Goal: Task Accomplishment & Management: Manage account settings

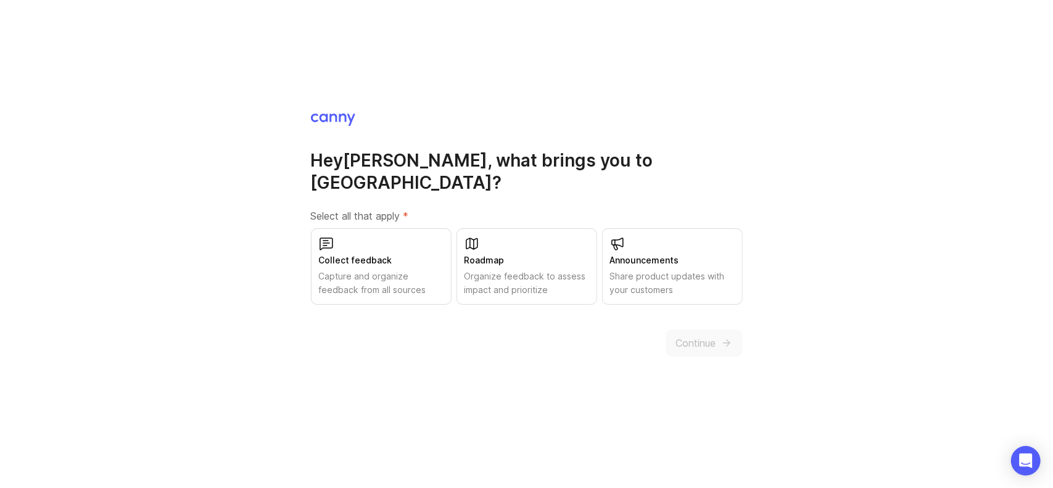
click at [384, 269] on div "Capture and organize feedback from all sources" at bounding box center [381, 282] width 125 height 27
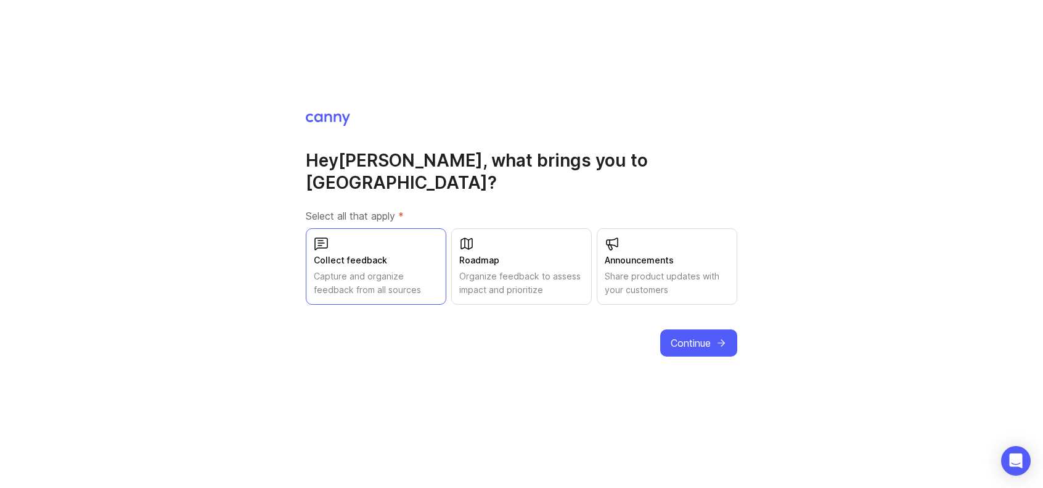
click at [709, 335] on span "Continue" at bounding box center [691, 342] width 40 height 15
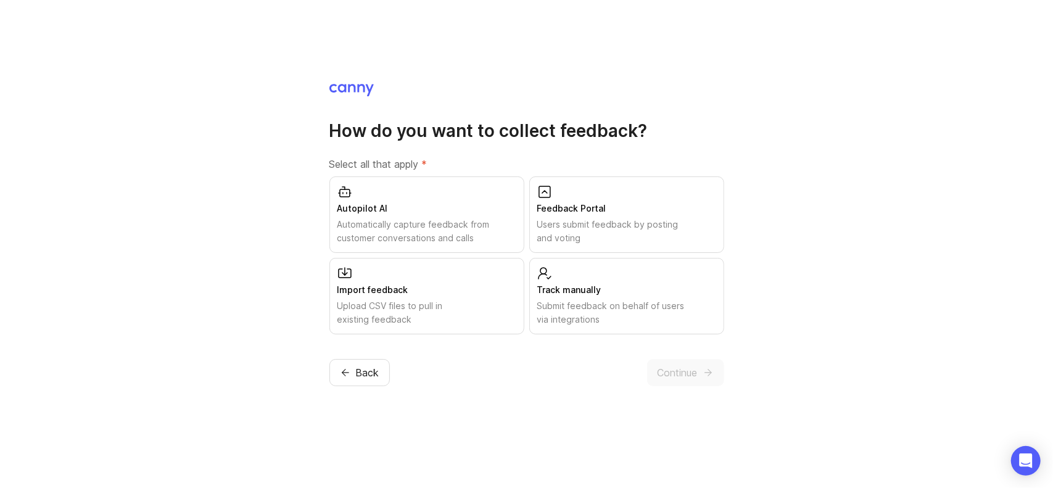
click at [640, 232] on div "Users submit feedback by posting and voting" at bounding box center [626, 231] width 179 height 27
click at [687, 376] on span "Continue" at bounding box center [677, 372] width 40 height 15
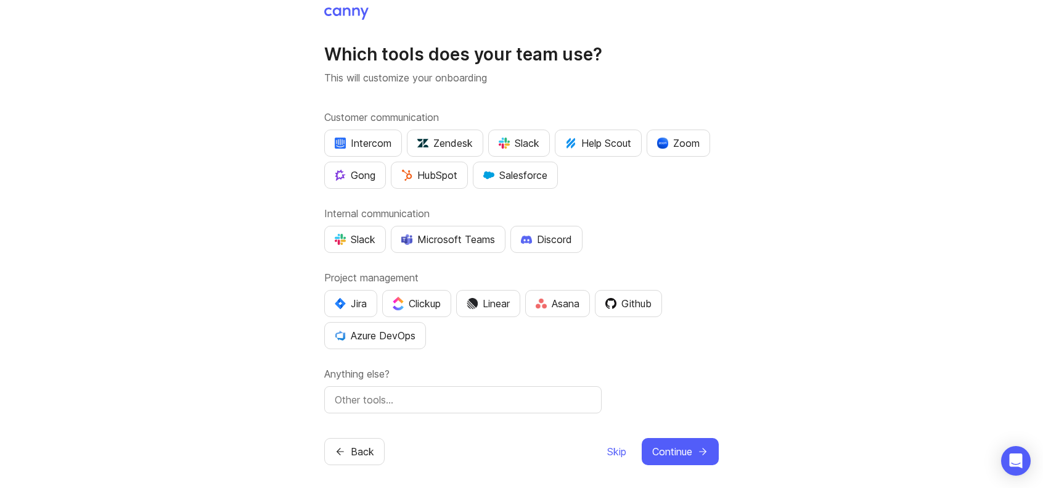
scroll to position [7, 0]
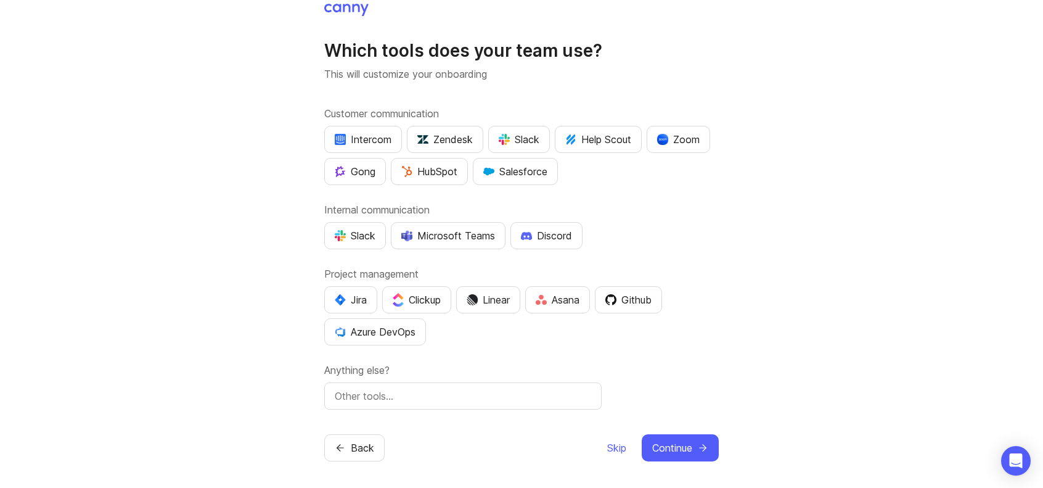
click at [614, 450] on span "Skip" at bounding box center [616, 447] width 19 height 15
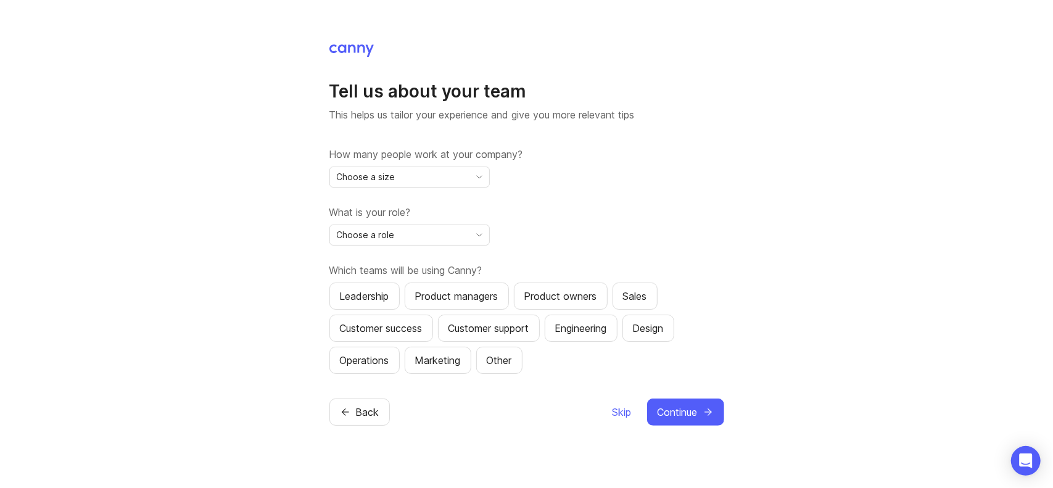
click at [400, 182] on div "Choose a size" at bounding box center [399, 177] width 139 height 20
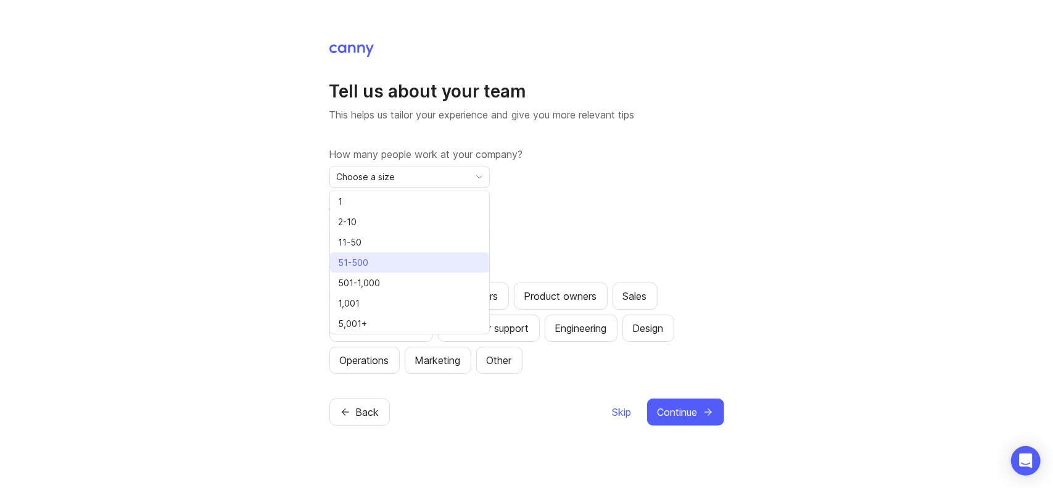
click at [390, 262] on li "51-500" at bounding box center [409, 262] width 159 height 20
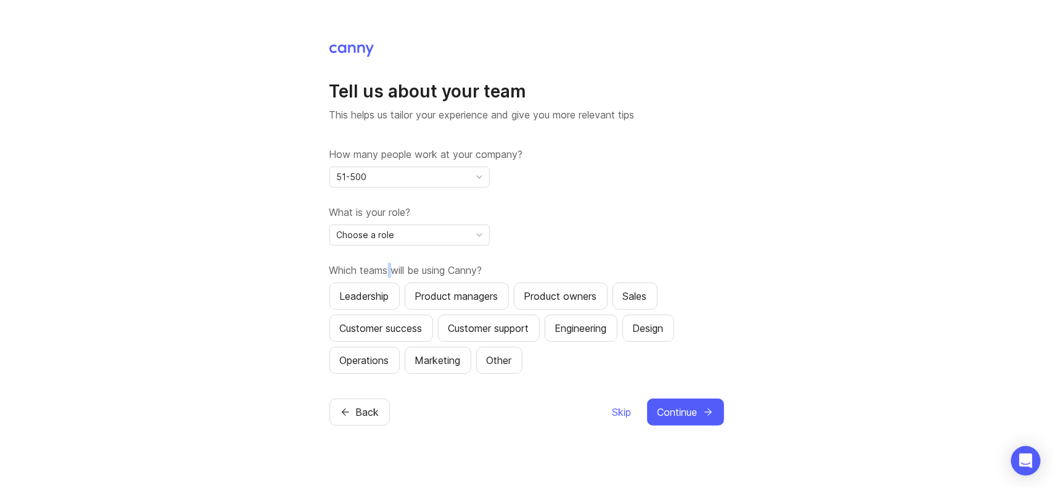
click at [390, 262] on div "How many people work at your company? 51-500 What is your role? Choose a role W…" at bounding box center [526, 260] width 395 height 227
click at [572, 221] on div "What is your role? Choose a role" at bounding box center [526, 225] width 395 height 41
click at [432, 244] on div "Choose a role" at bounding box center [399, 235] width 139 height 20
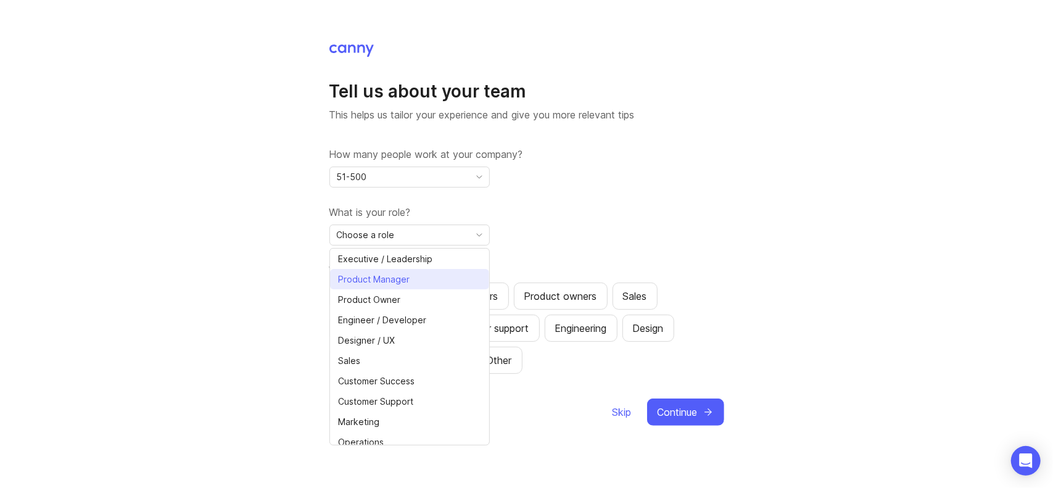
click at [429, 282] on li "Product Manager" at bounding box center [409, 279] width 159 height 20
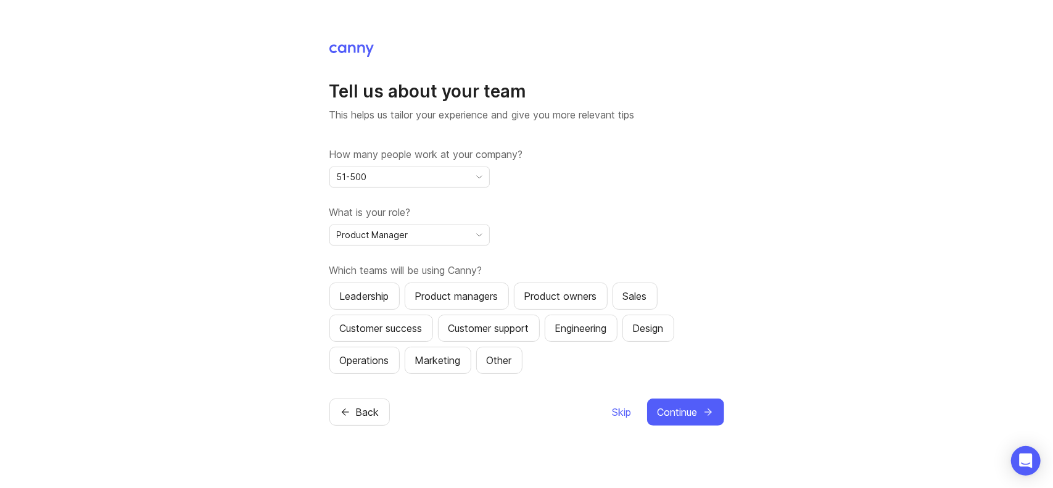
click at [578, 228] on div "What is your role? Product Manager" at bounding box center [526, 225] width 395 height 41
click at [482, 297] on div "Product managers" at bounding box center [456, 296] width 83 height 15
click at [557, 295] on div "Product owners" at bounding box center [560, 296] width 73 height 15
click at [374, 294] on div "Leadership" at bounding box center [364, 296] width 49 height 15
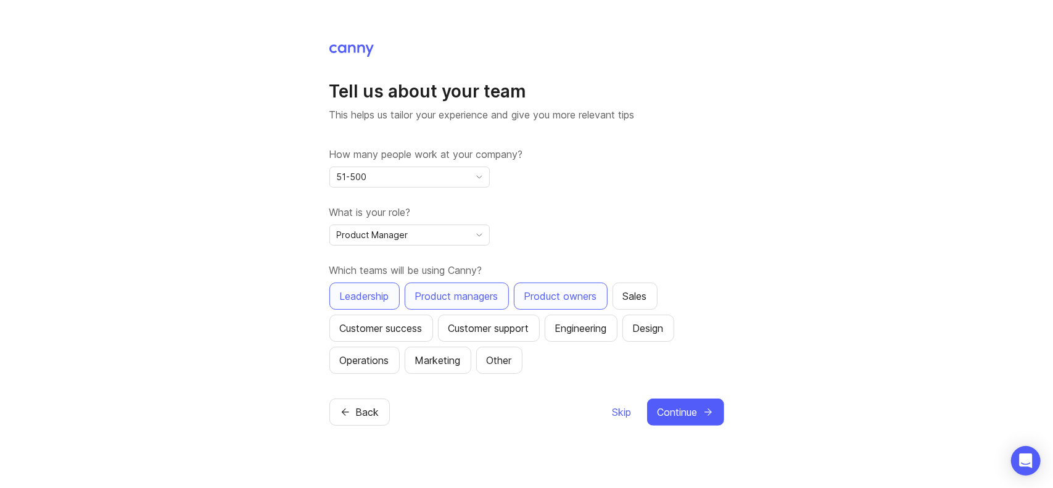
click at [686, 414] on span "Continue" at bounding box center [677, 412] width 40 height 15
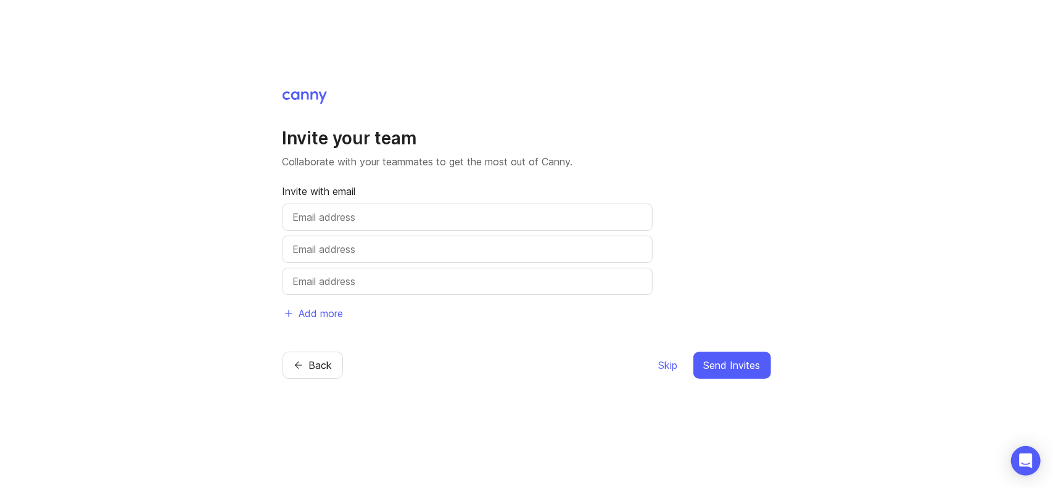
click at [413, 212] on input "text" at bounding box center [467, 217] width 349 height 15
click at [660, 363] on span "Skip" at bounding box center [668, 365] width 19 height 15
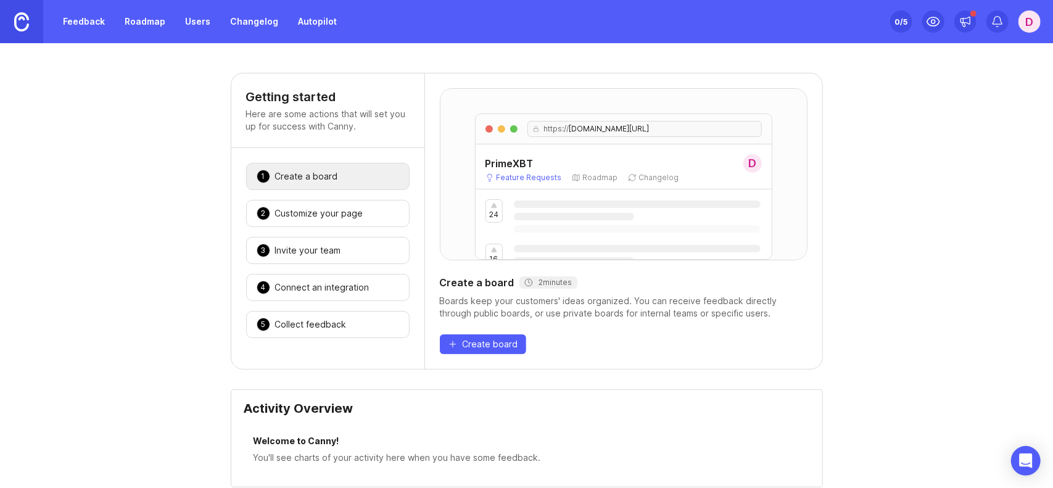
click at [83, 21] on link "Feedback" at bounding box center [83, 21] width 57 height 22
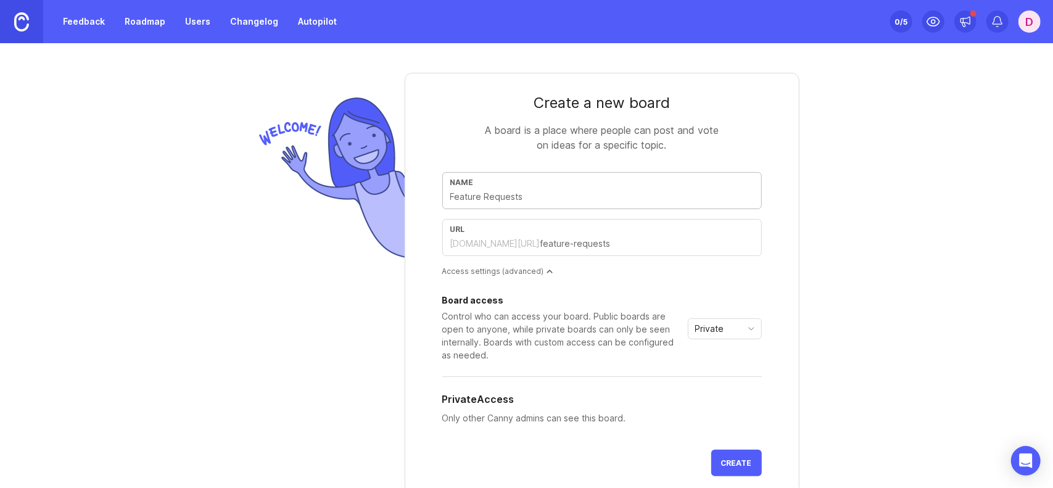
type input "B"
type input "b"
type input "Bu"
type input "bu"
type input "Bug"
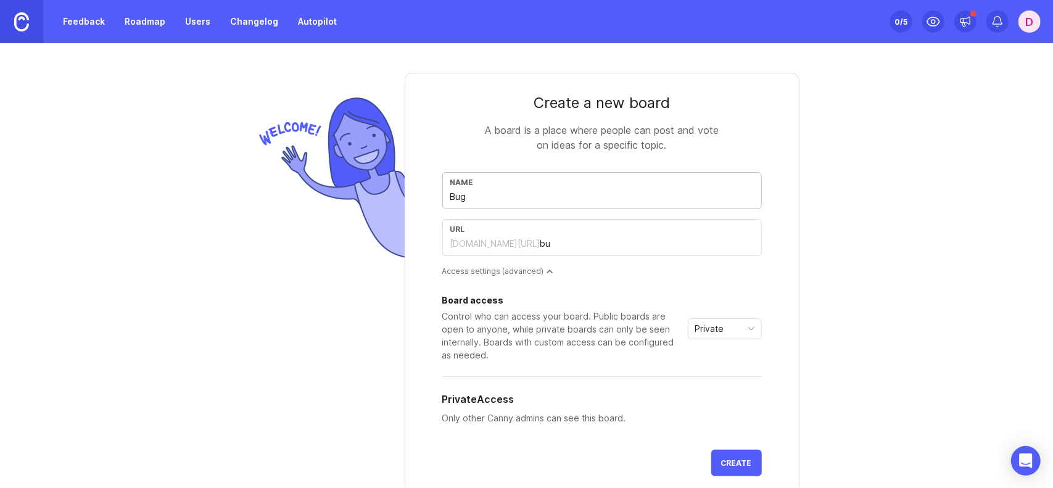
type input "bug"
type input "Bug s"
type input "bug-s"
type input "Bug su"
type input "bug-su"
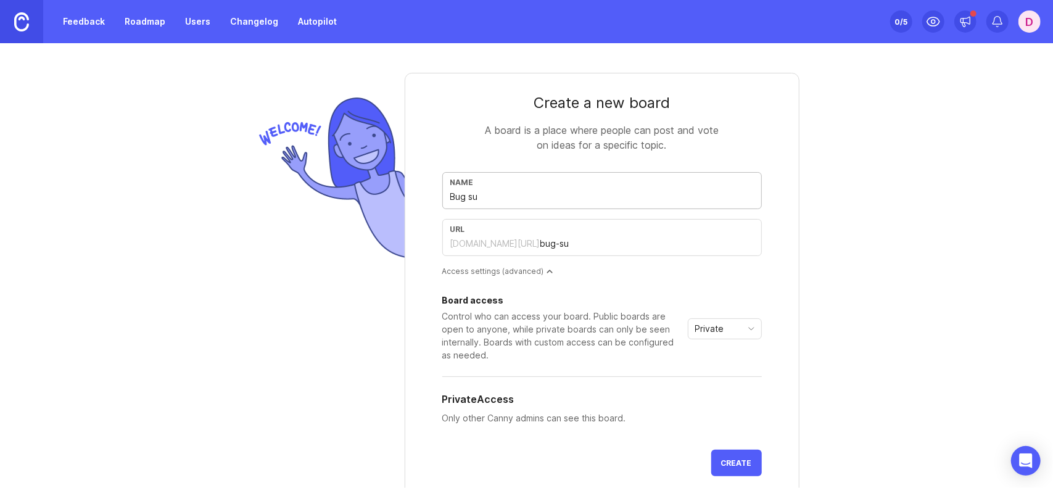
type input "Bug sub"
type input "bug-sub"
type input "Bug subm"
type input "bug-subm"
type input "Bug submi"
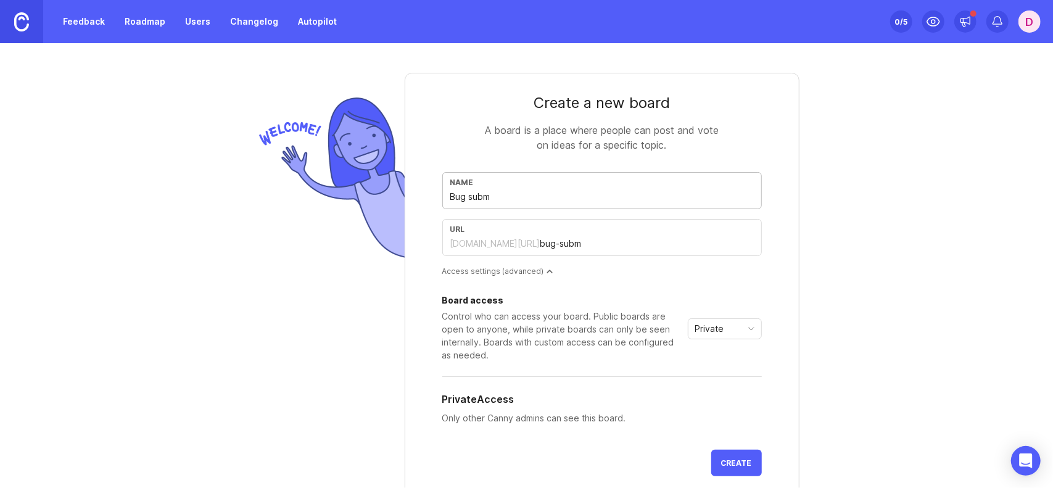
type input "bug-submi"
type input "Bug submis"
type input "bug-submis"
type input "Bug submiss"
type input "bug-submiss"
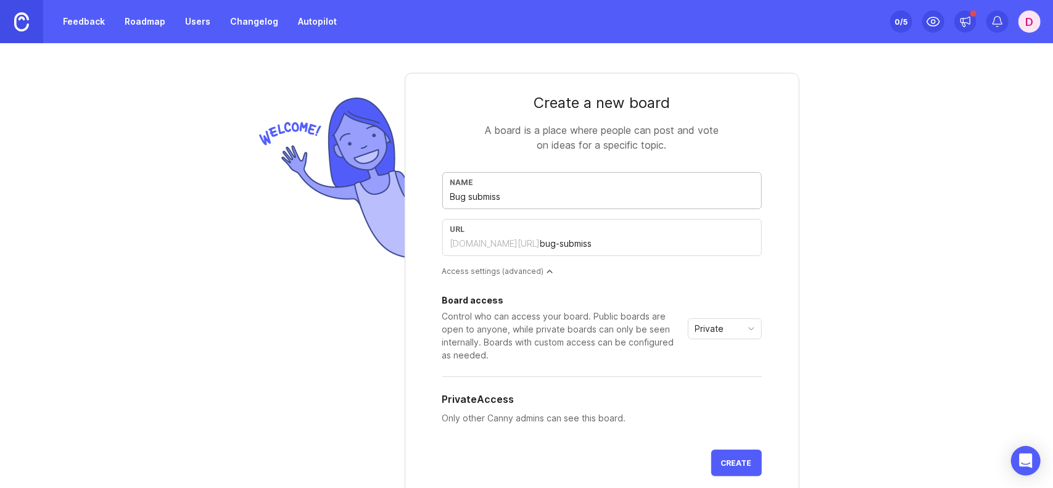
type input "Bug submissi"
type input "bug-submissi"
type input "Bug submissio"
type input "bug-submissio"
type input "Bug submission"
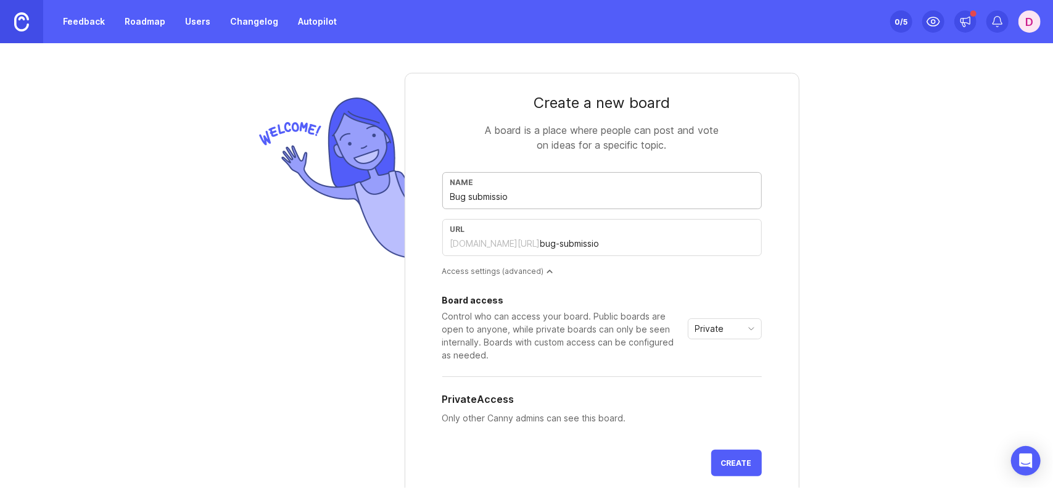
type input "bug-submission"
type input "Bug submissions"
type input "bug-submissions"
type input "Bug submissions"
click at [832, 297] on div "Create a new board A board is a place where people can post and vote on ideas f…" at bounding box center [526, 265] width 1053 height 445
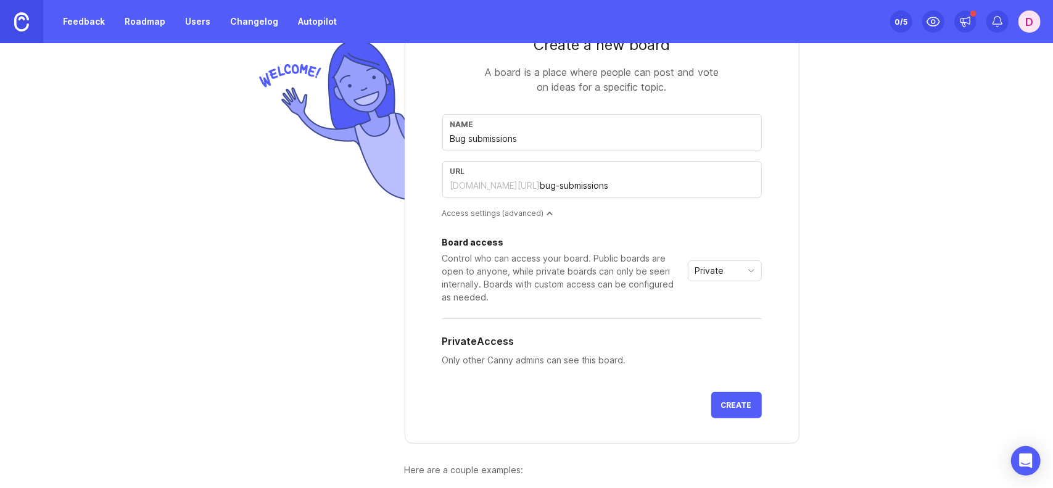
scroll to position [62, 0]
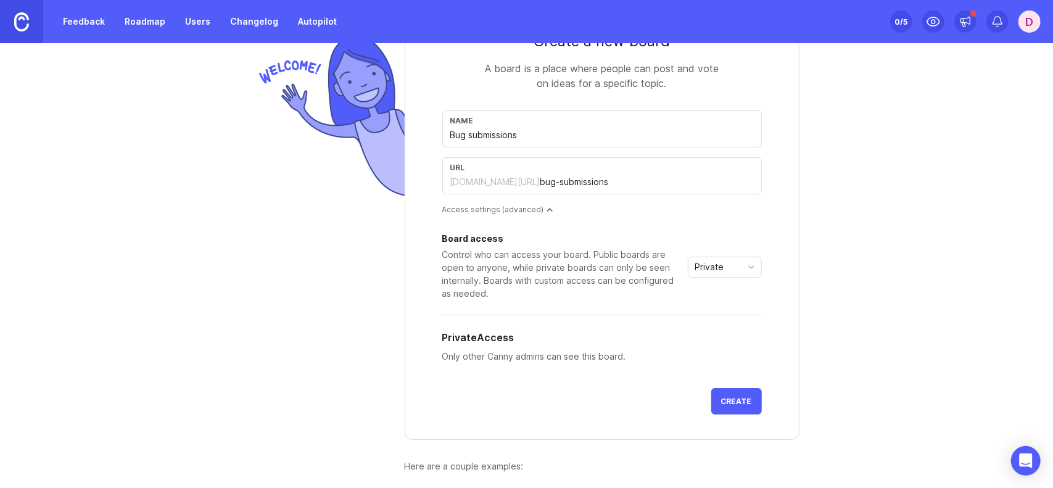
click at [729, 257] on div "Private" at bounding box center [714, 267] width 53 height 20
click at [725, 312] on li "Public" at bounding box center [719, 310] width 73 height 20
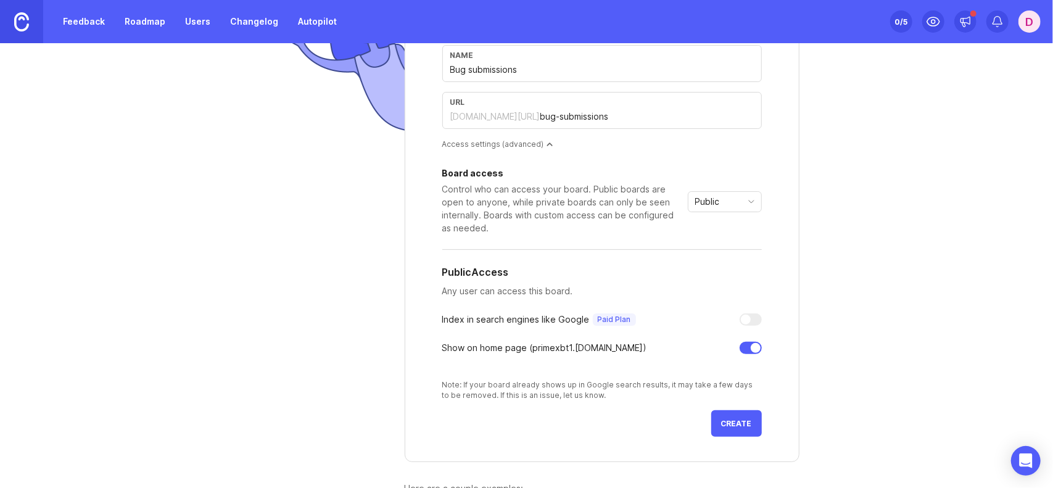
scroll to position [123, 0]
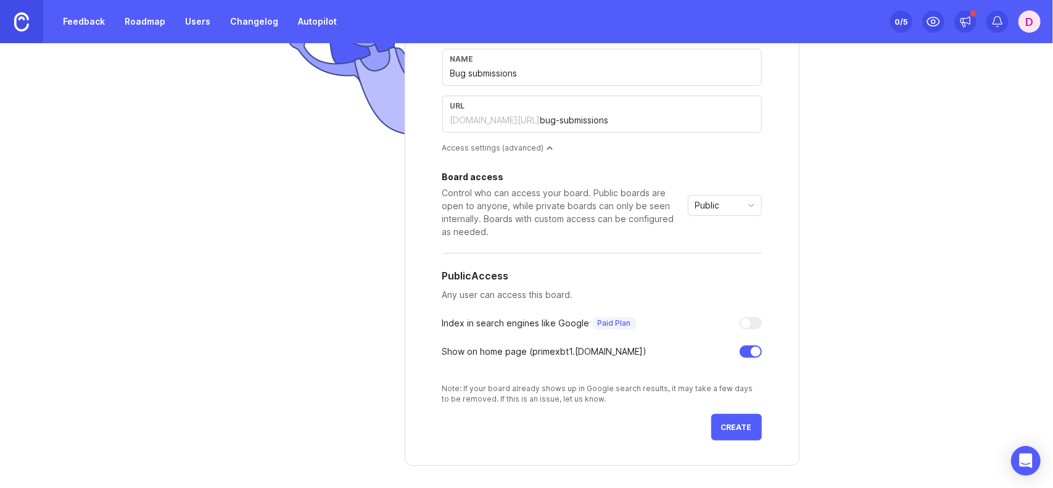
click at [721, 192] on div "Board access Control who can access your board. Public boards are open to anyon…" at bounding box center [601, 205] width 319 height 65
click at [720, 199] on div "Public" at bounding box center [714, 205] width 53 height 20
click at [720, 267] on span "Custom" at bounding box center [706, 269] width 31 height 14
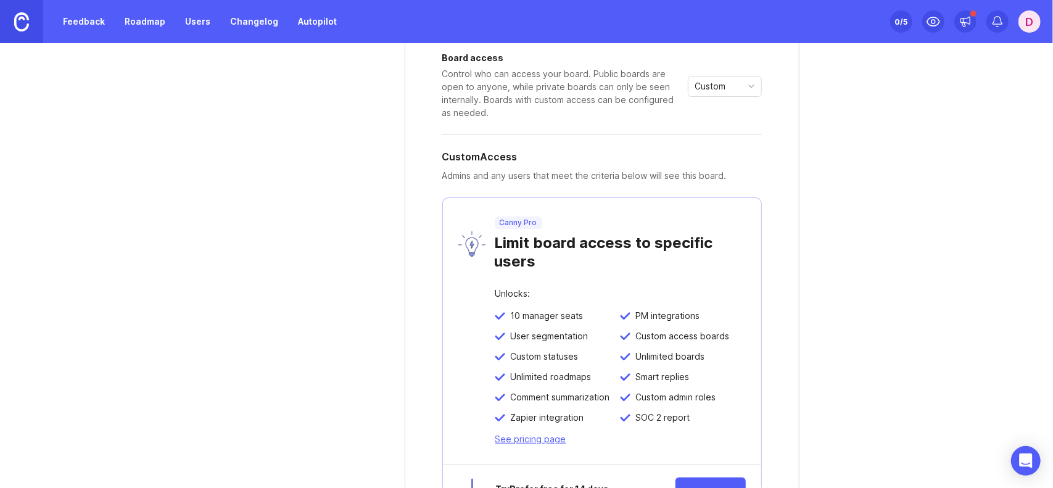
scroll to position [62, 0]
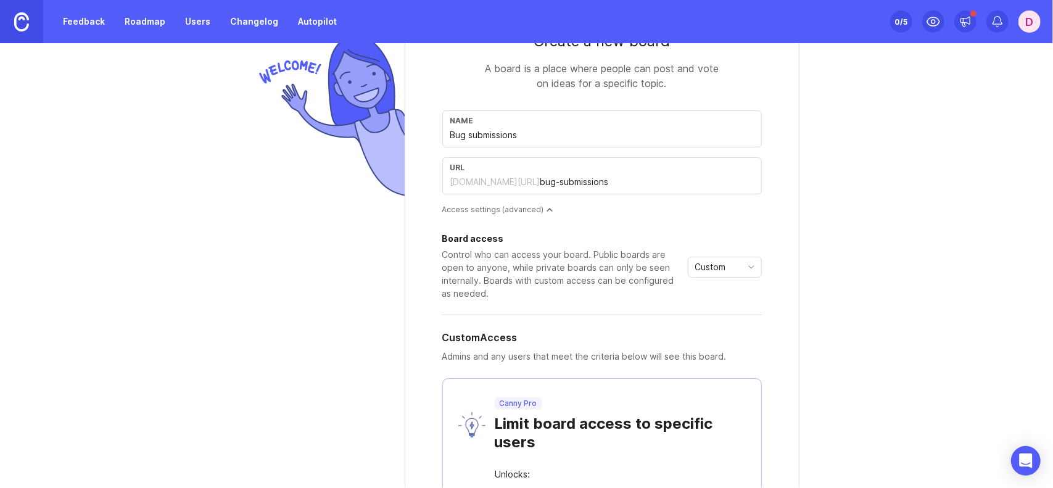
click at [722, 271] on div "Custom" at bounding box center [714, 267] width 53 height 20
click at [713, 292] on span "Private" at bounding box center [705, 290] width 29 height 14
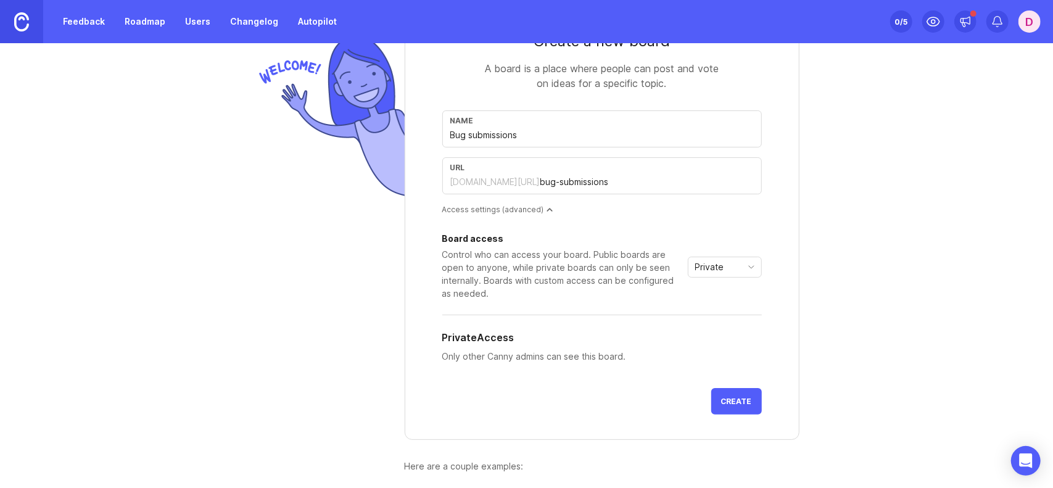
drag, startPoint x: 741, startPoint y: 401, endPoint x: 823, endPoint y: 352, distance: 95.7
click at [823, 352] on div "Create a new board A board is a place where people can post and vote on ideas f…" at bounding box center [526, 204] width 1053 height 445
click at [713, 273] on div "Private" at bounding box center [714, 267] width 53 height 20
click at [718, 316] on li "Public" at bounding box center [719, 310] width 73 height 20
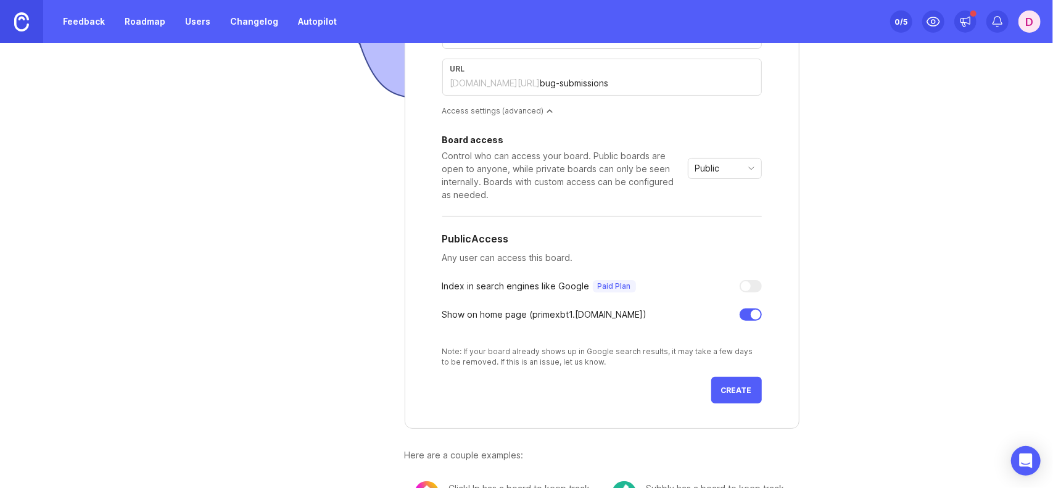
scroll to position [185, 0]
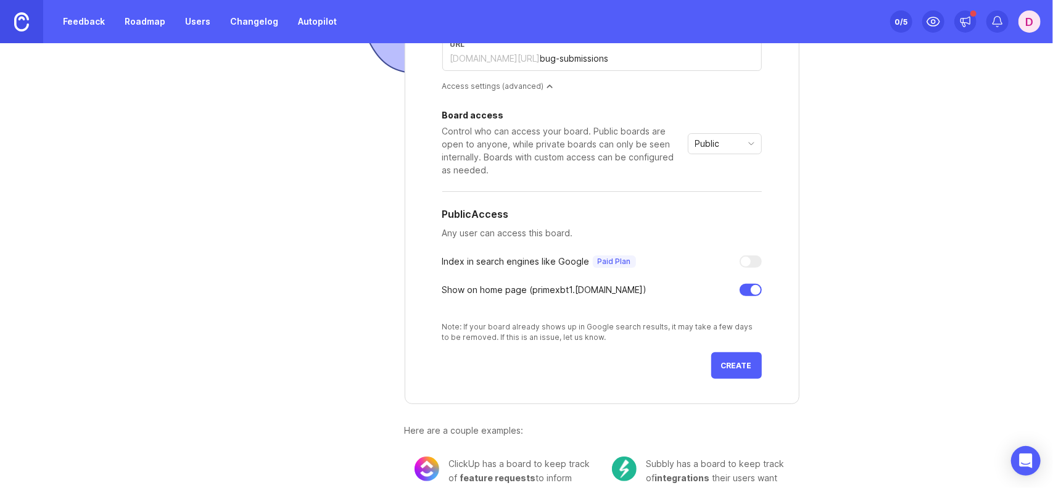
click at [746, 361] on span "Create" at bounding box center [736, 365] width 31 height 9
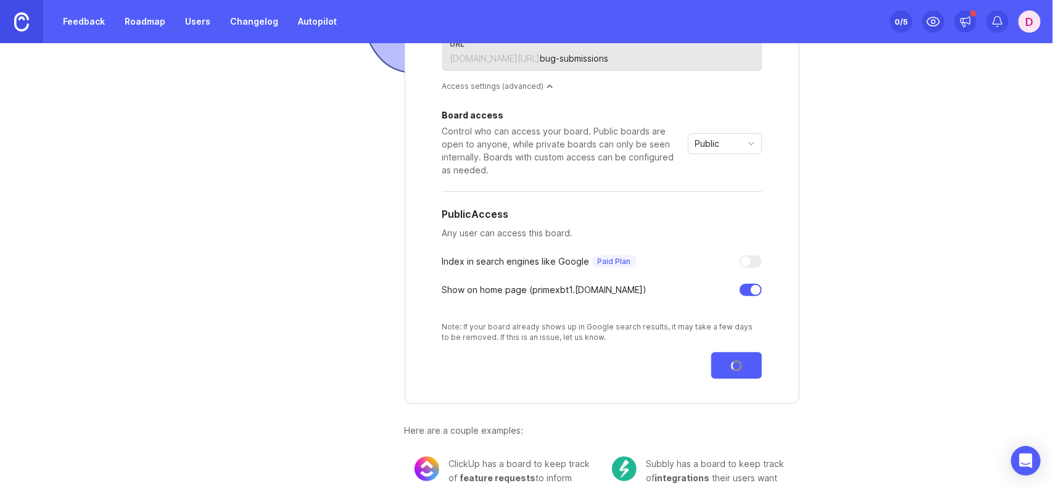
drag, startPoint x: 918, startPoint y: 244, endPoint x: 934, endPoint y: 368, distance: 125.6
click at [934, 368] on div "Create a new board A board is a place where people can post and vote on ideas f…" at bounding box center [526, 265] width 1053 height 445
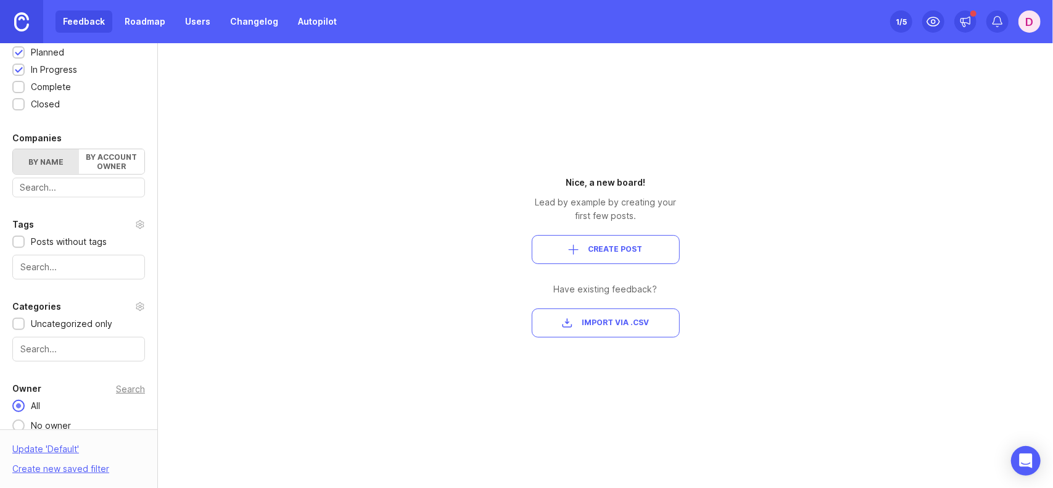
scroll to position [308, 0]
click at [25, 234] on div "Posts without tags" at bounding box center [78, 238] width 133 height 14
click at [43, 271] on div at bounding box center [78, 263] width 133 height 25
click at [14, 233] on div at bounding box center [18, 238] width 12 height 12
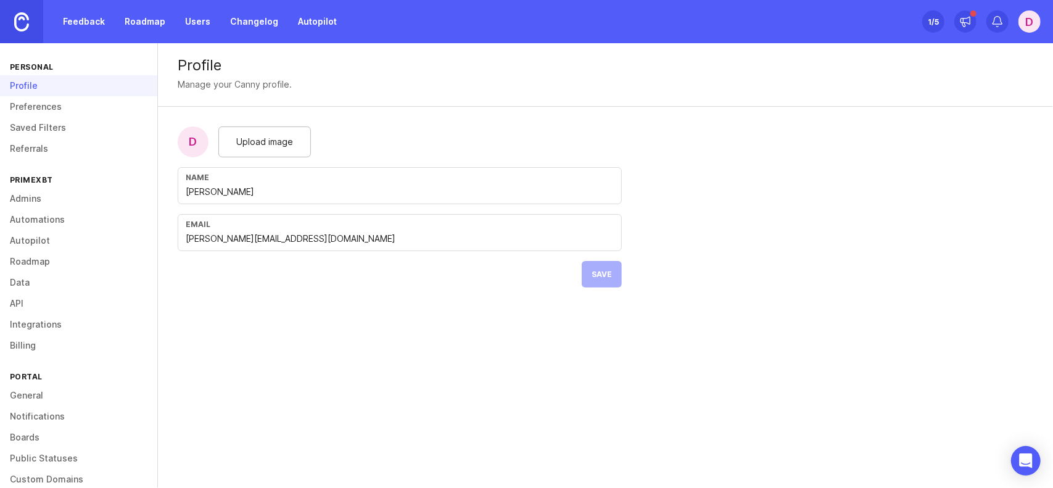
click at [195, 22] on link "Users" at bounding box center [198, 21] width 40 height 22
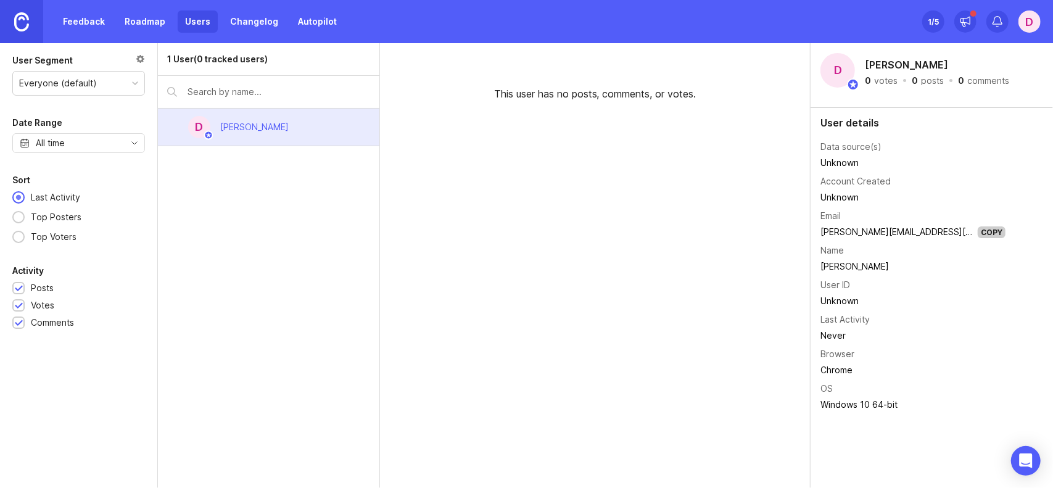
click at [43, 218] on div "Top Posters" at bounding box center [56, 217] width 63 height 14
click at [53, 195] on div "Last Activity" at bounding box center [56, 198] width 62 height 14
click at [96, 19] on link "Feedback" at bounding box center [83, 21] width 57 height 22
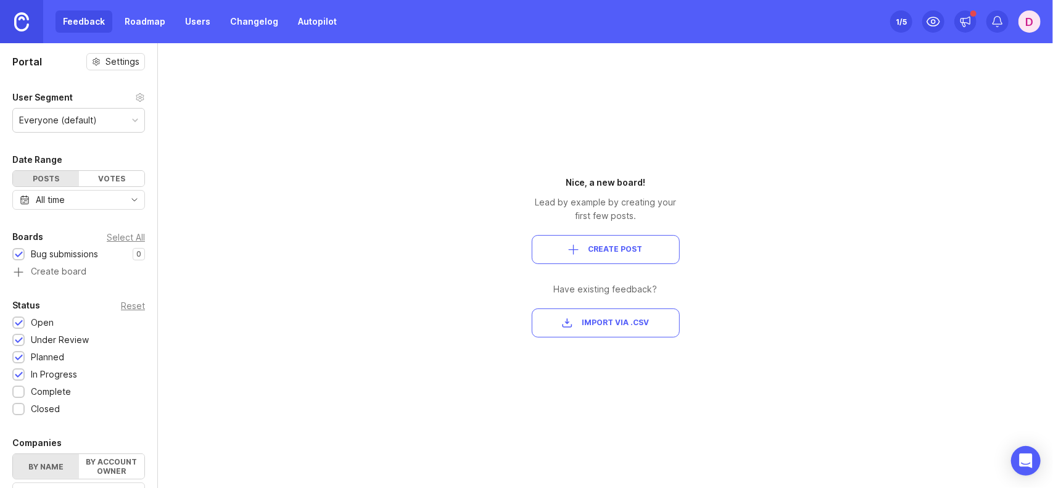
click at [892, 20] on div "Set up Canny 1 /5" at bounding box center [901, 21] width 22 height 17
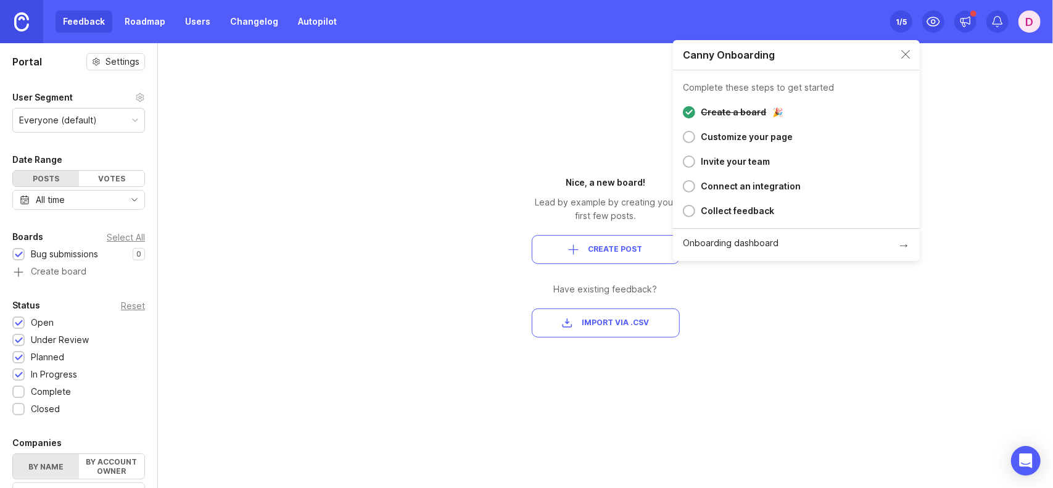
click at [501, 120] on div "Nice, a new board! Lead by example by creating your first few posts. Create Pos…" at bounding box center [606, 265] width 222 height 445
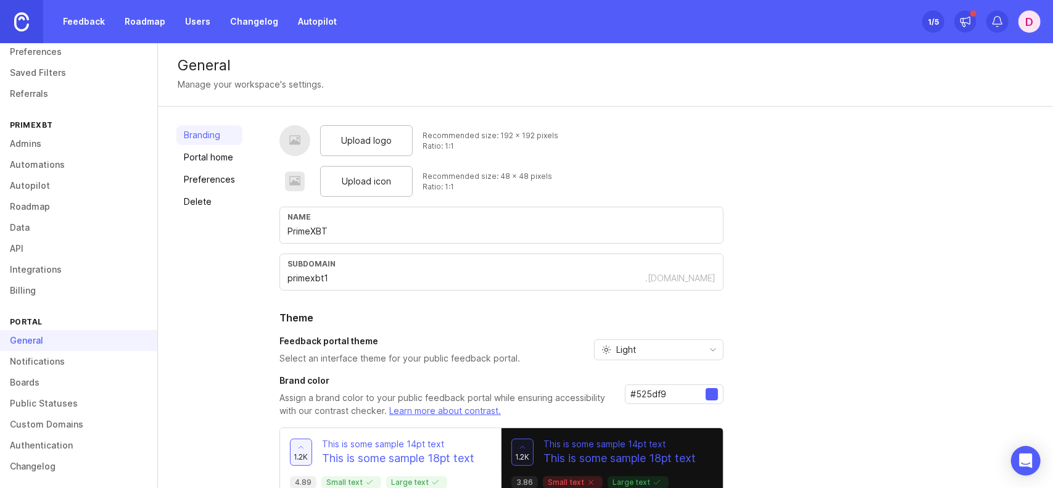
scroll to position [59, 0]
click at [73, 397] on link "Public Statuses" at bounding box center [78, 398] width 157 height 21
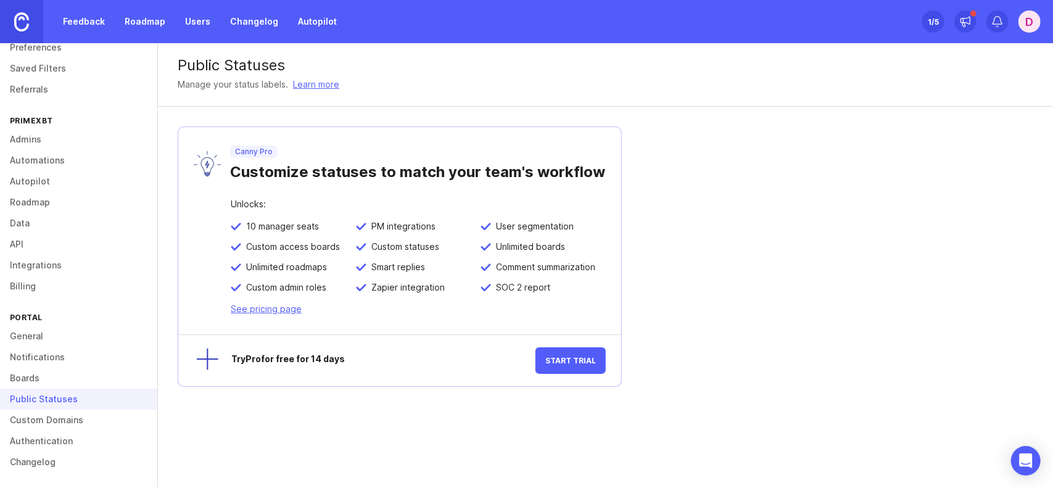
click at [66, 376] on link "Boards" at bounding box center [78, 378] width 157 height 21
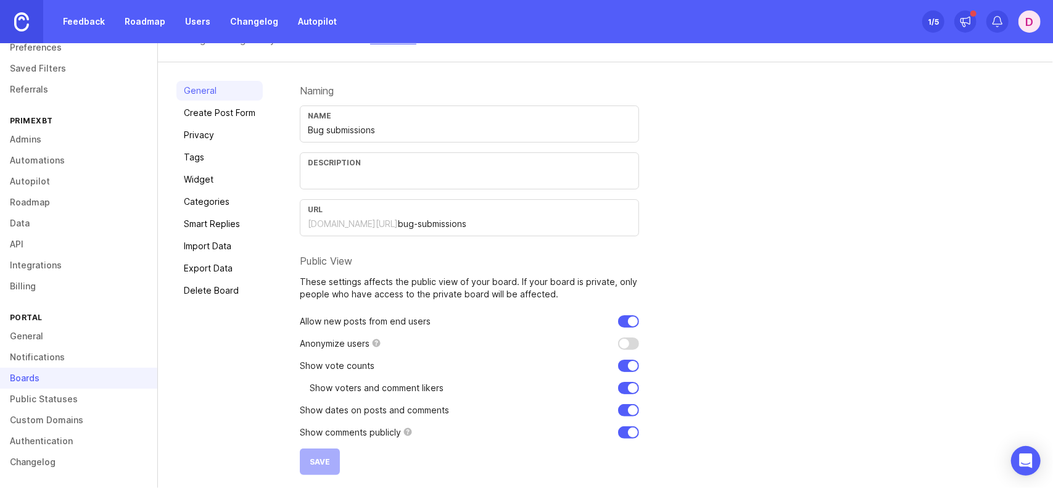
scroll to position [57, 0]
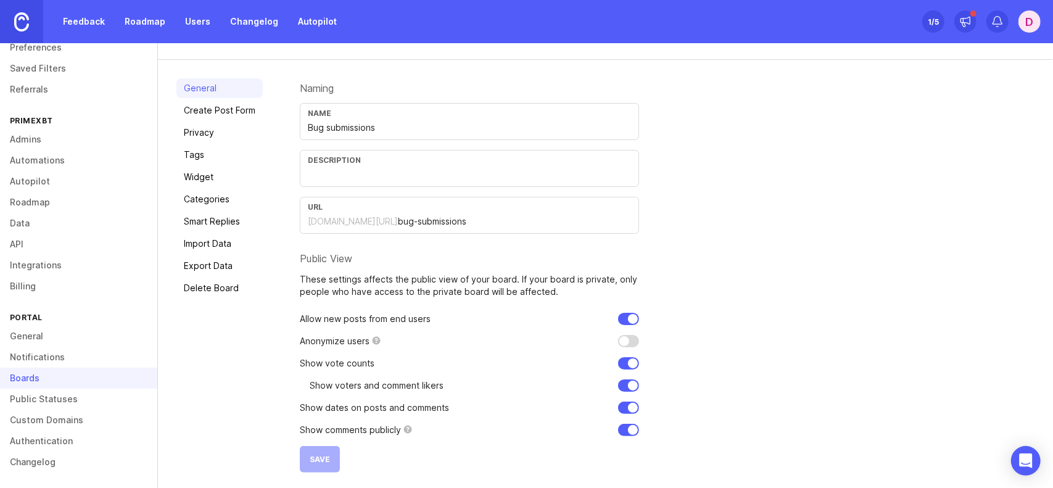
click at [226, 156] on link "Tags" at bounding box center [219, 155] width 86 height 20
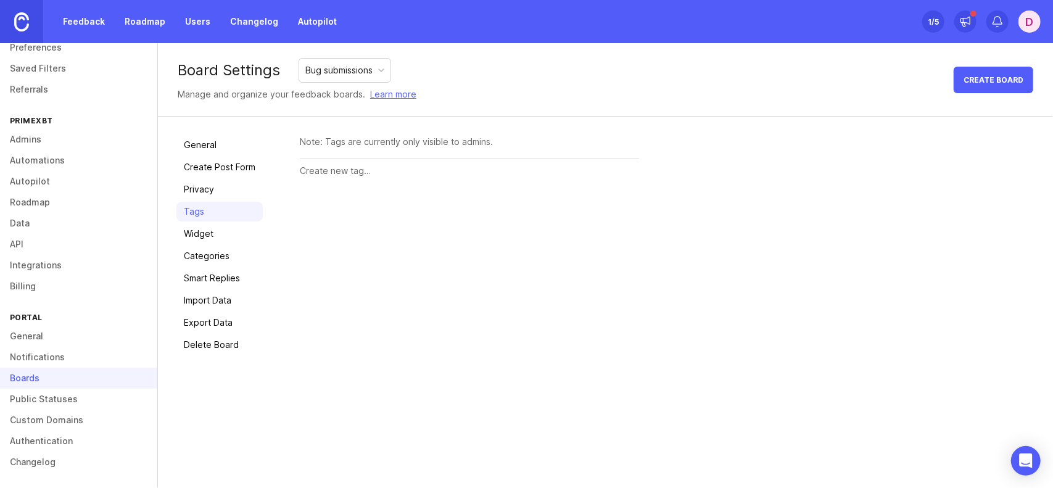
click at [345, 177] on div at bounding box center [469, 170] width 339 height 23
click at [217, 342] on link "Delete Board" at bounding box center [219, 345] width 86 height 20
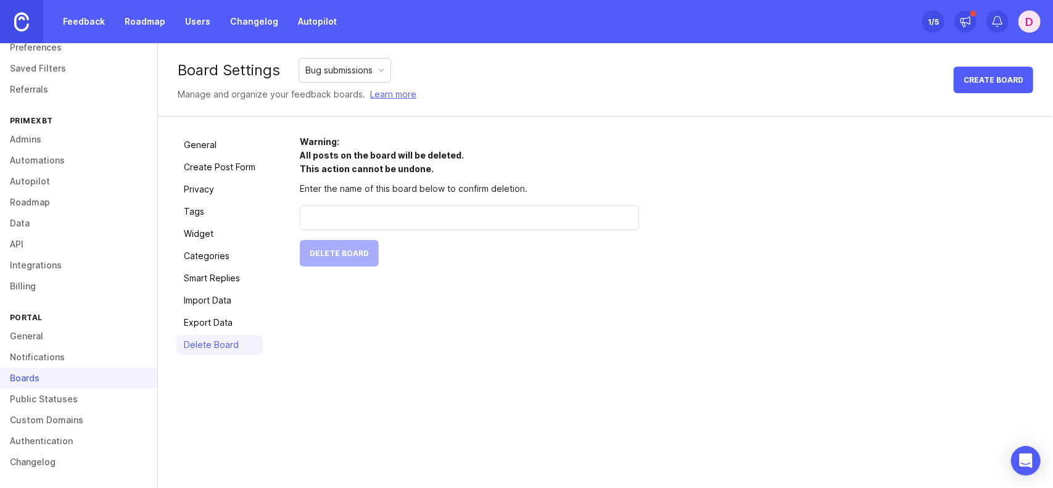
click at [354, 214] on input "text" at bounding box center [469, 218] width 323 height 14
type input "Bug submissions"
click at [341, 249] on span "Delete Board" at bounding box center [339, 253] width 59 height 9
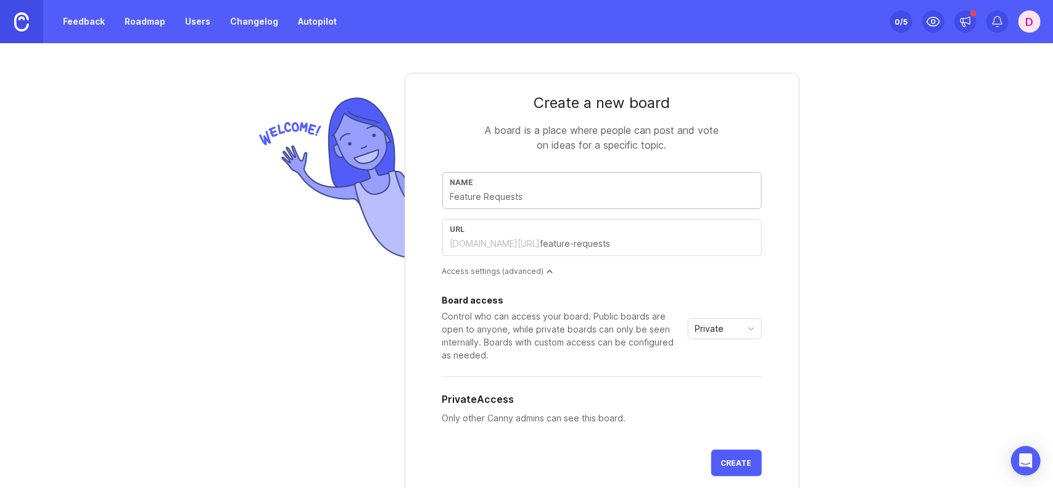
click at [559, 199] on input "text" at bounding box center [601, 197] width 303 height 14
type input "H"
type input "h"
type input "B"
type input "b"
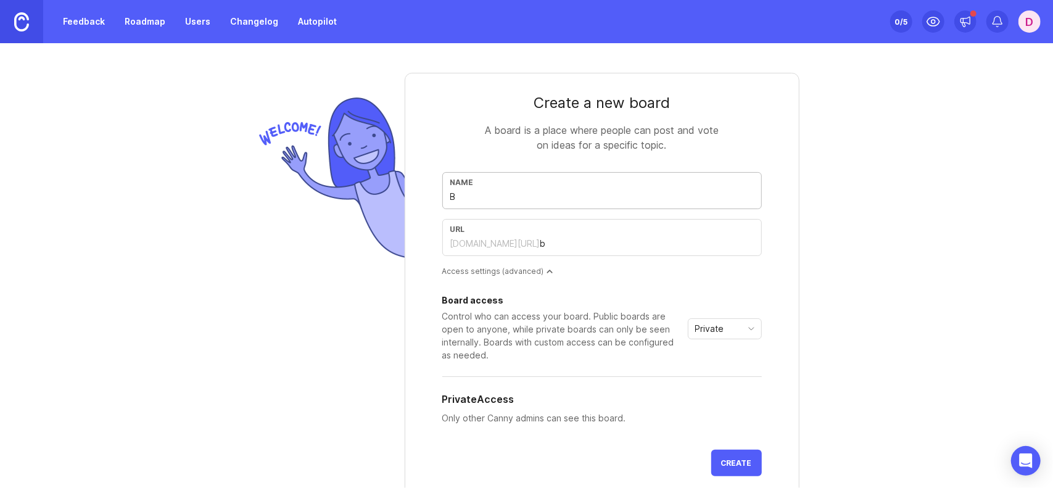
type input "Bu"
type input "bu"
type input "Bug"
type input "bug"
type input "Bug s"
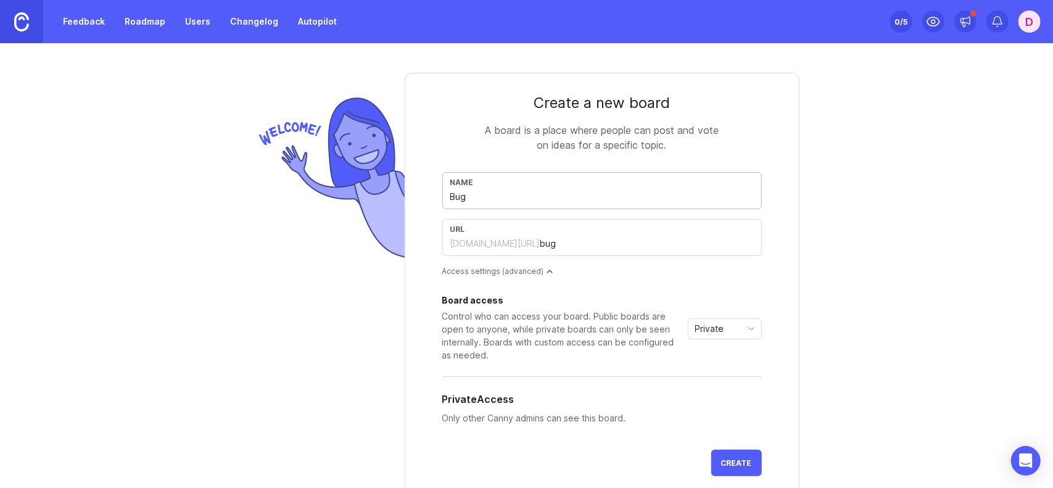
type input "bug-s"
type input "Bug su"
type input "bug-su"
type input "Bug sub"
type input "bug-sub"
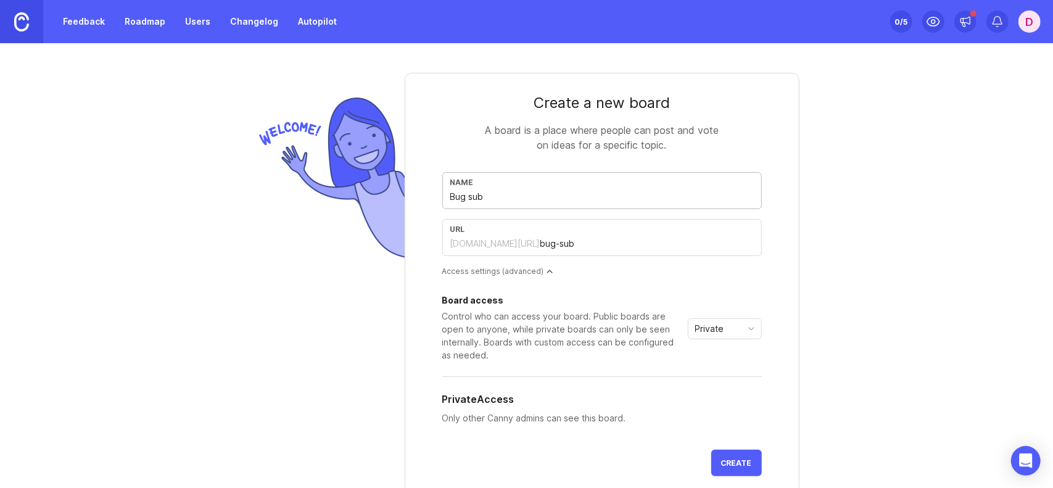
type input "Bug subm"
type input "bug-subm"
type input "Bug submi"
type input "bug-submi"
type input "Bug submis"
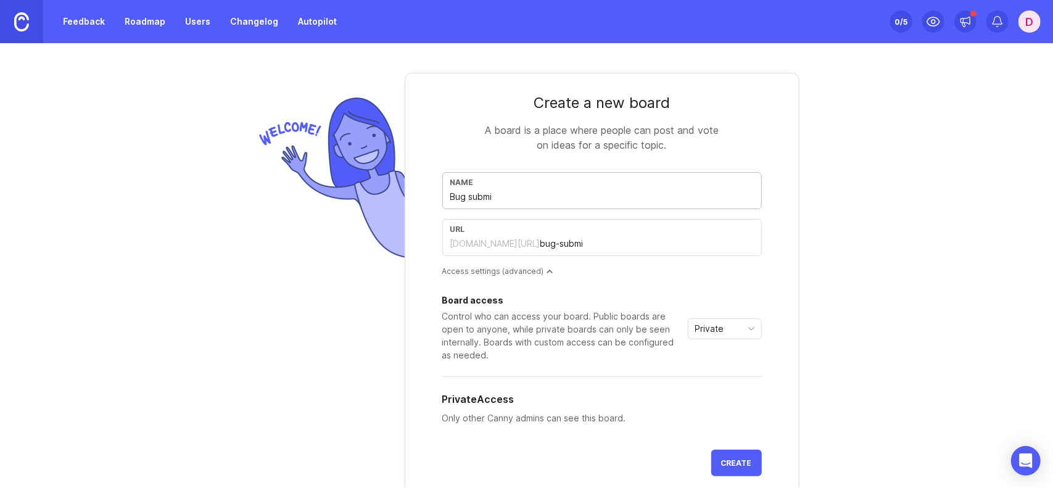
type input "bug-submis"
type input "Bug submiss"
type input "bug-submiss"
type input "Bug submissi"
type input "bug-submissi"
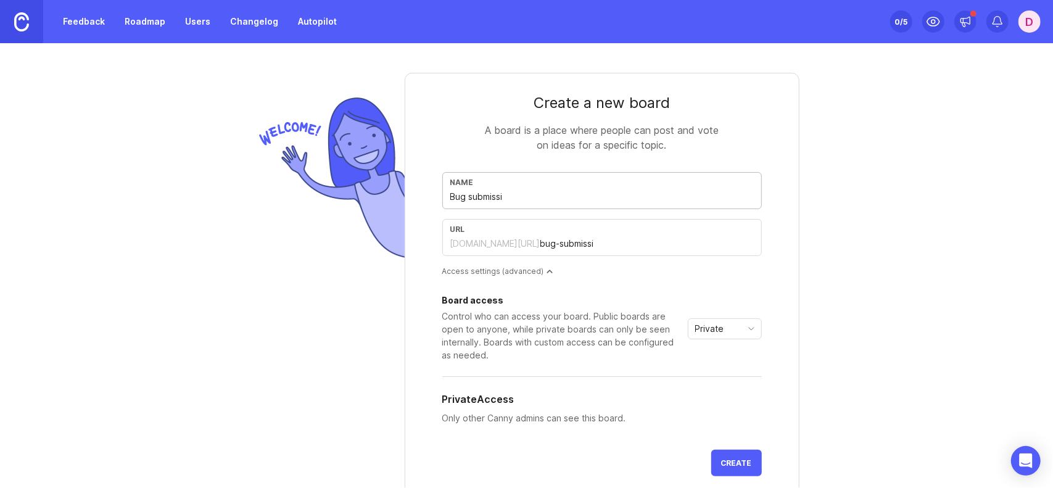
type input "Bug submissio"
type input "bug-submissio"
type input "Bug submission"
type input "bug-submission"
type input "Bug submissions"
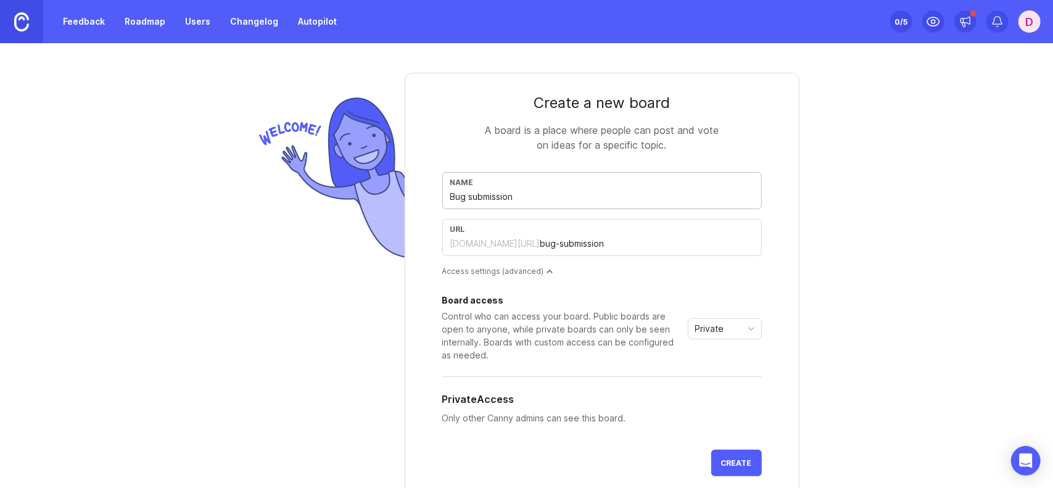
type input "bug-submissions"
type input "Bug submissions"
click at [748, 462] on button "Create" at bounding box center [736, 463] width 51 height 27
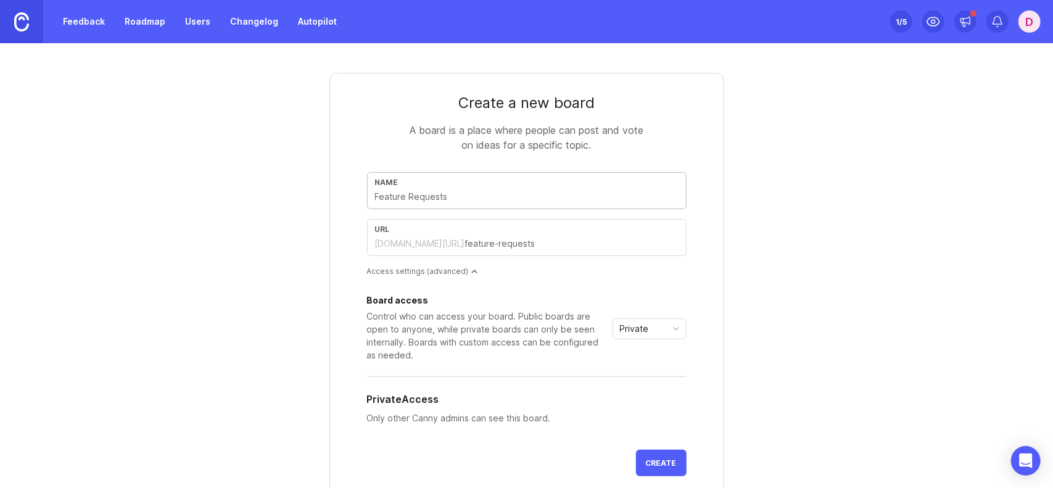
type input "B"
type input "b"
type input "Bu"
type input "bu"
type input "Bug"
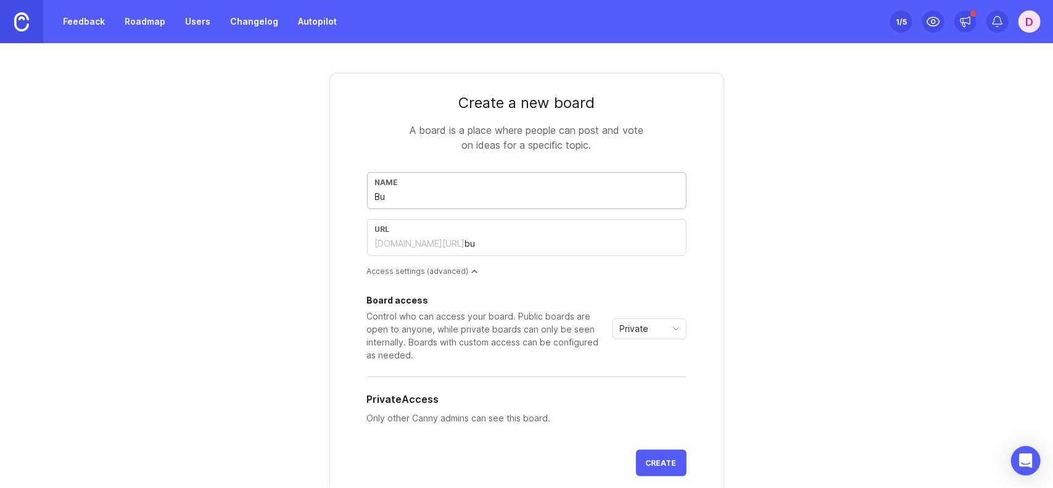
type input "bug"
type input "Bug s"
type input "bug-s"
type input "Bug su"
type input "bug-su"
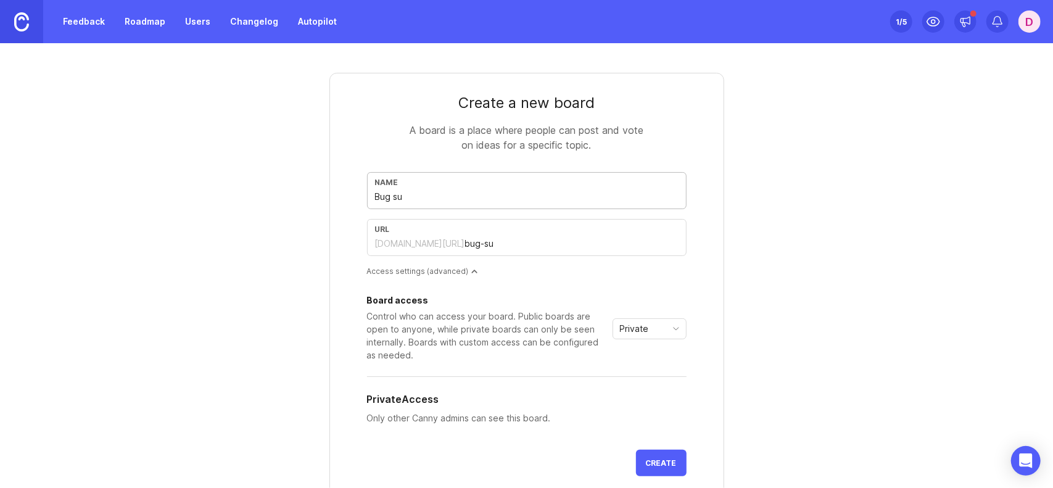
type input "Bug sub"
type input "bug-sub"
type input "Bug subm"
type input "bug-subm"
type input "Bug submi"
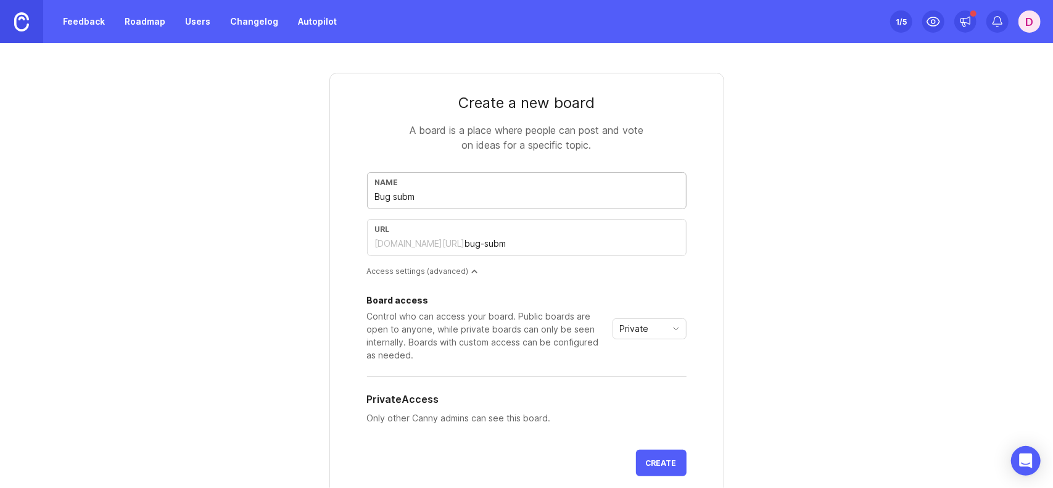
type input "bug-submi"
type input "Bug submis"
type input "bug-submis"
type input "Bug submiss"
type input "bug-submiss"
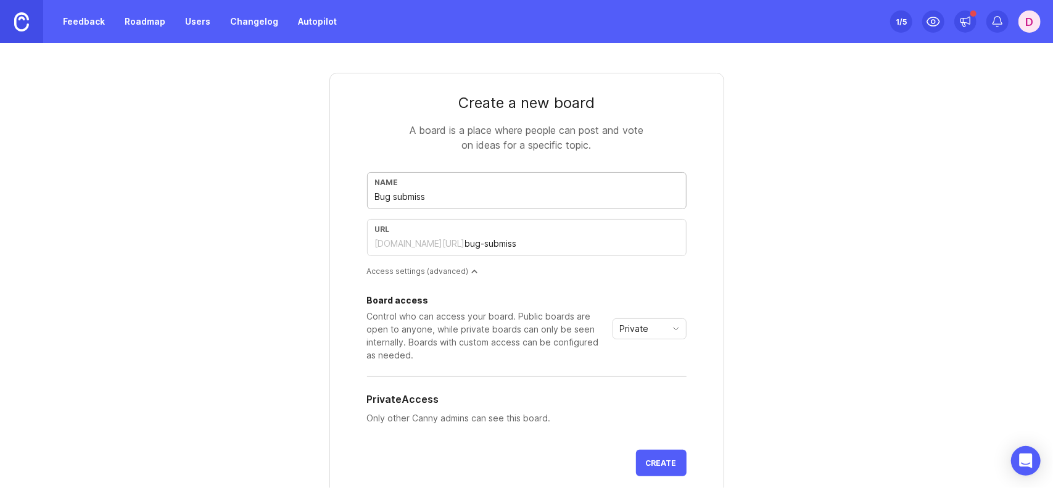
type input "Bug submissi"
type input "bug-submissi"
type input "Bug submissio"
type input "bug-submissio"
type input "Bug submission"
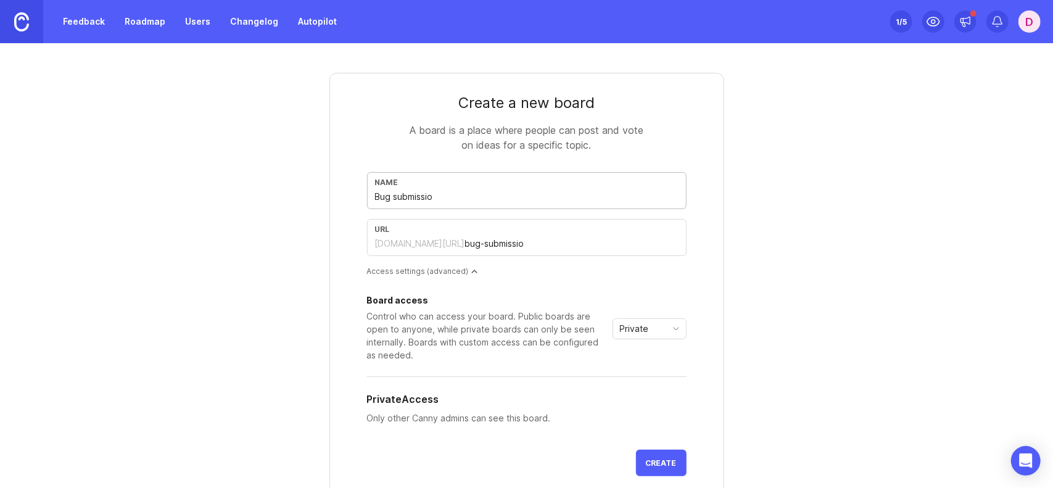
type input "bug-submission"
type input "Bug submissions"
type input "bug-submissions"
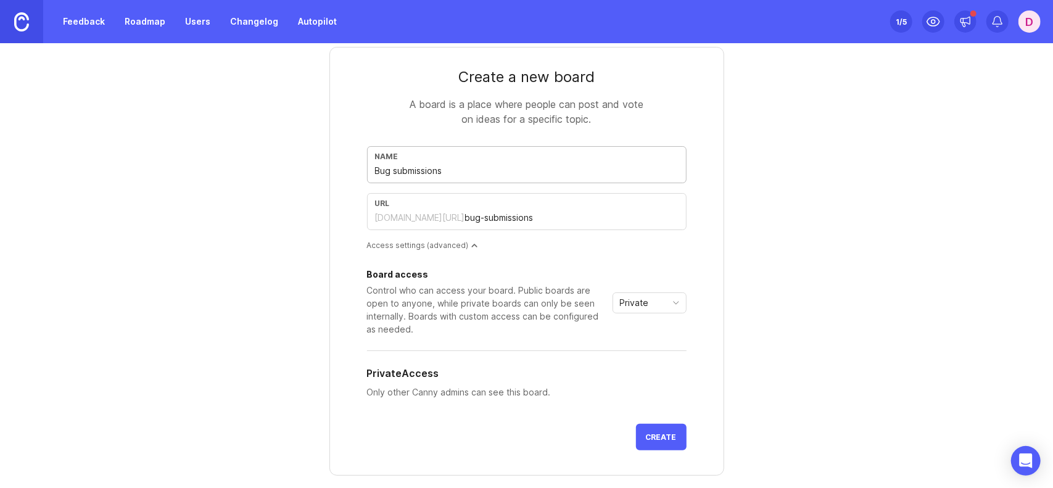
scroll to position [123, 0]
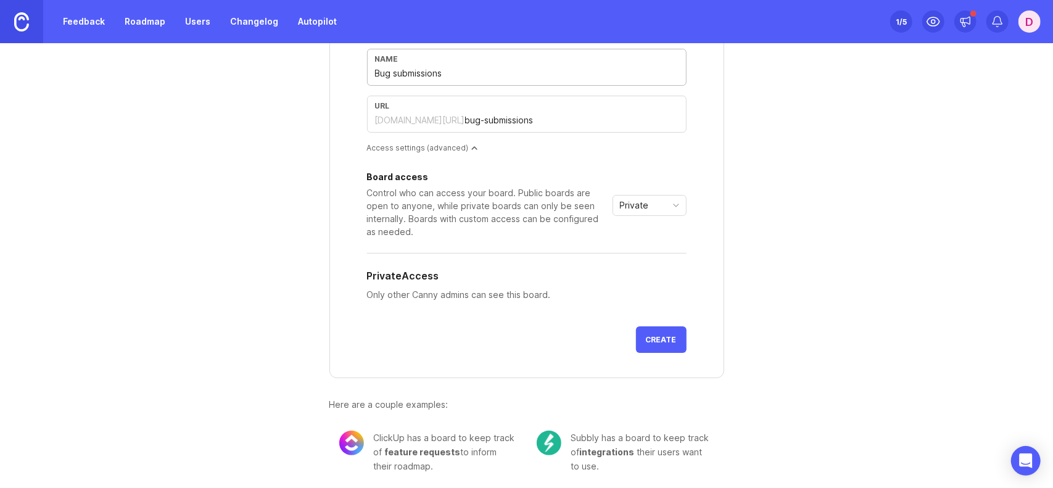
type input "Bug submissions"
click at [673, 334] on button "Create" at bounding box center [661, 339] width 51 height 27
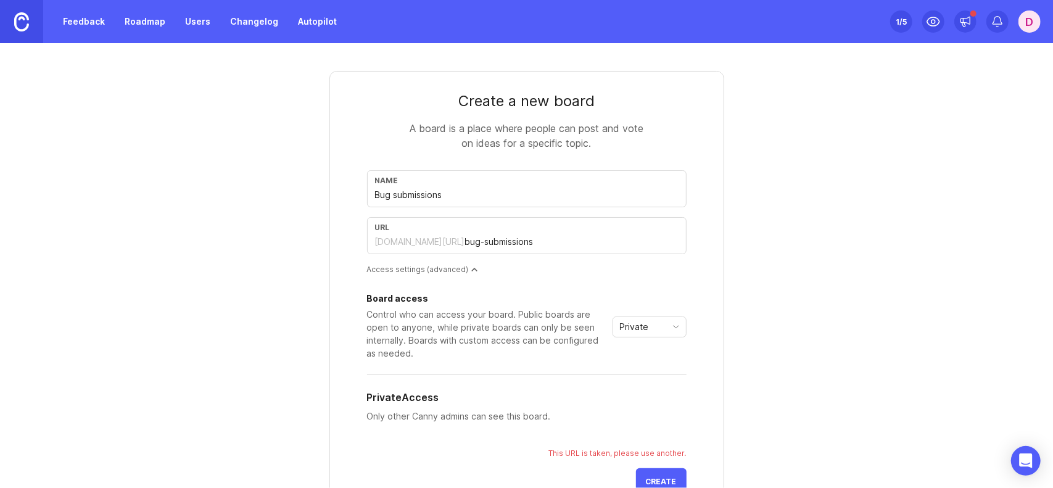
scroll to position [0, 0]
drag, startPoint x: 540, startPoint y: 243, endPoint x: 353, endPoint y: 240, distance: 186.9
click at [353, 240] on form "Create a new board A board is a place where people can post and vote on ideas f…" at bounding box center [526, 297] width 395 height 449
click at [90, 31] on link "Feedback" at bounding box center [83, 21] width 57 height 22
click at [26, 25] on img at bounding box center [21, 21] width 15 height 19
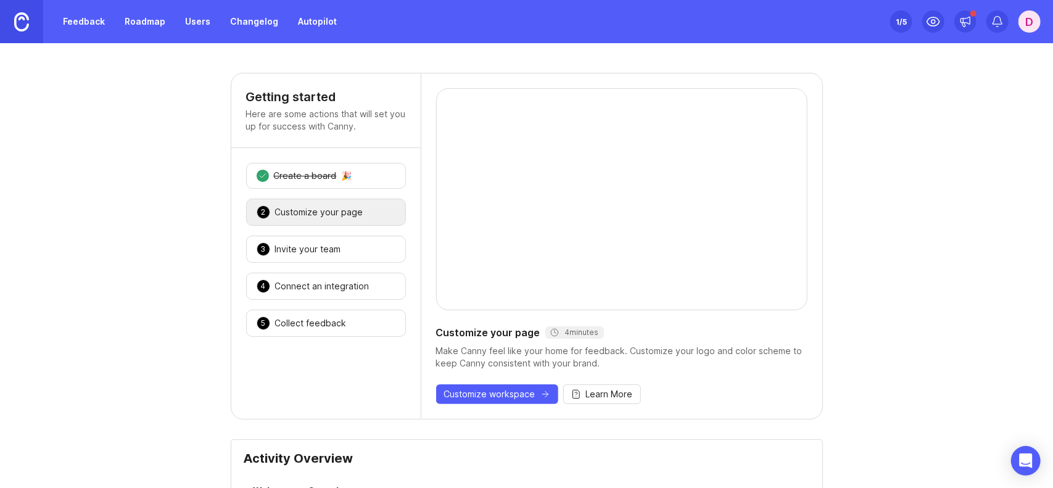
click at [94, 32] on div "Feedback Roadmap Users Changelog Autopilot" at bounding box center [172, 21] width 344 height 43
click at [91, 18] on link "Feedback" at bounding box center [83, 21] width 57 height 22
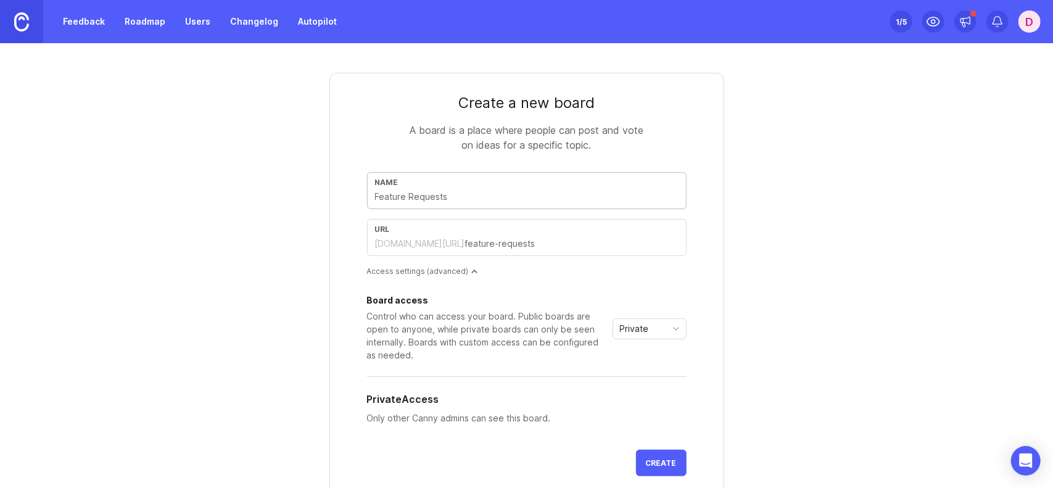
click at [458, 198] on input "text" at bounding box center [526, 197] width 303 height 14
type input "B"
type input "b"
type input "Bu"
type input "bu"
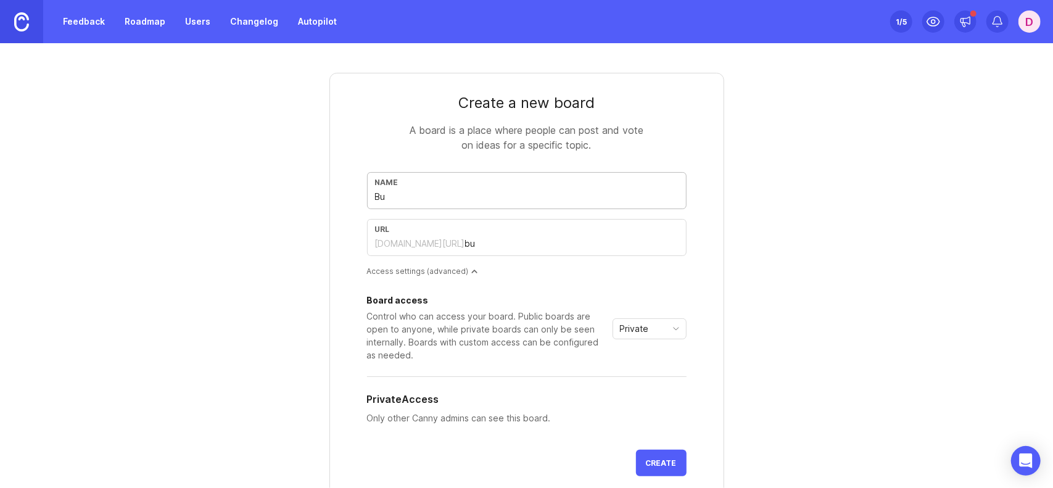
type input "Bug"
type input "bug"
type input "Bug s"
type input "bug-s"
type input "Bug sb"
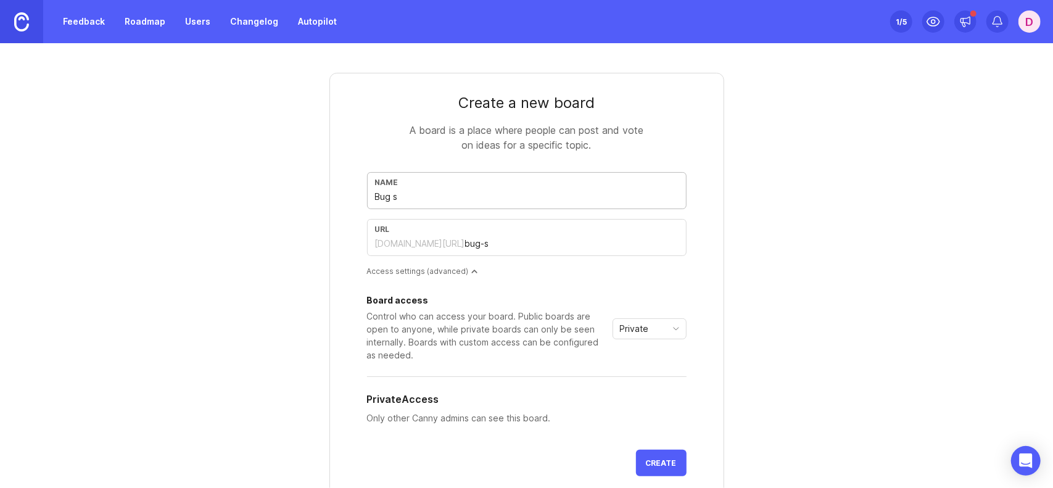
type input "bug-sb"
type input "Bug sbu"
type input "bug-sbu"
type input "Bug sb"
type input "bug-sb"
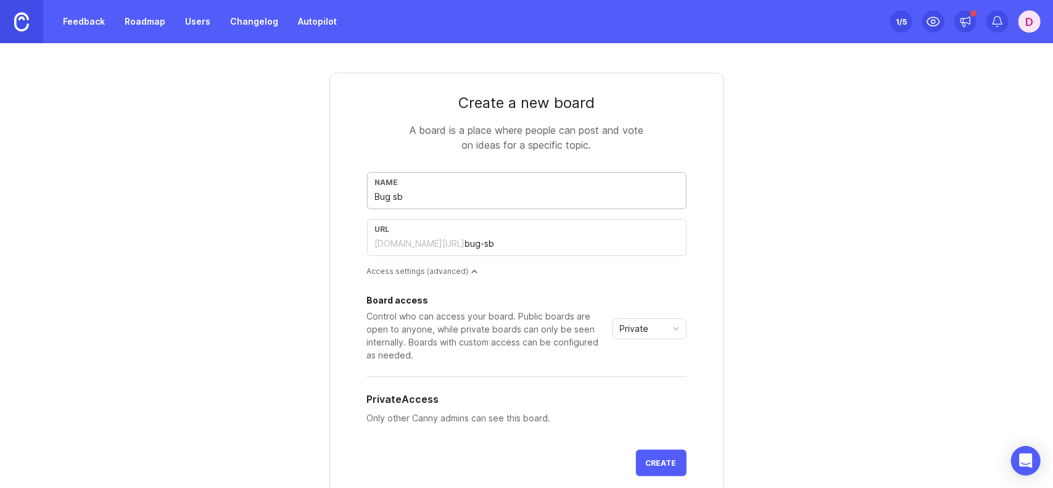
type input "Bug s"
type input "bug-s"
type input "Bug"
type input "bug"
type input "Bugs"
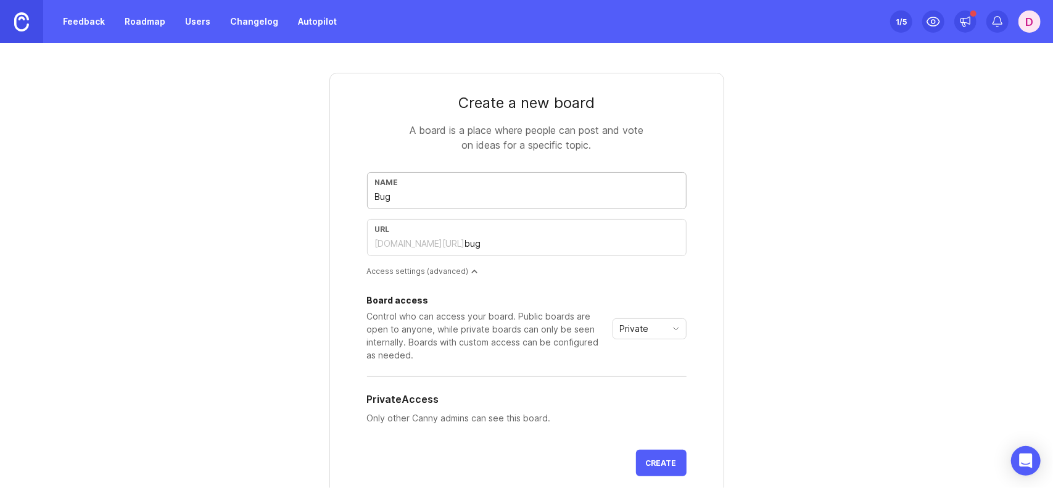
type input "bugs"
type input "Bugs"
click at [765, 234] on div "Create a new board A board is a place where people can post and vote on ideas f…" at bounding box center [527, 329] width 592 height 573
click at [657, 462] on span "Create" at bounding box center [661, 462] width 31 height 9
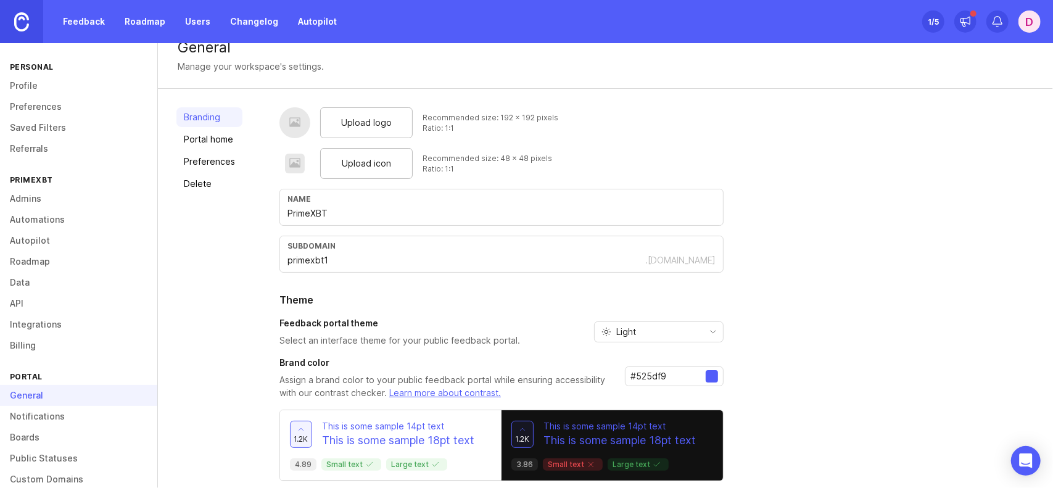
scroll to position [64, 0]
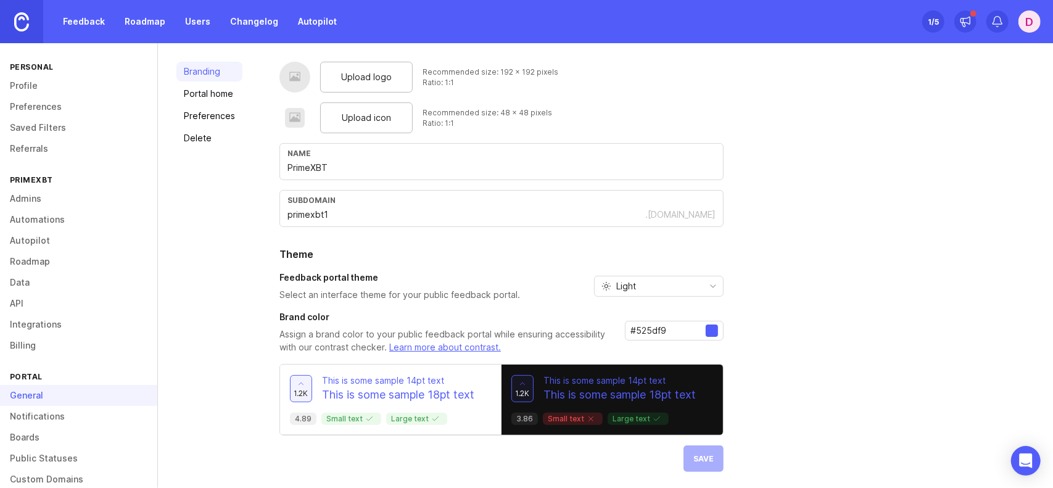
click at [48, 199] on link "Admins" at bounding box center [78, 198] width 157 height 21
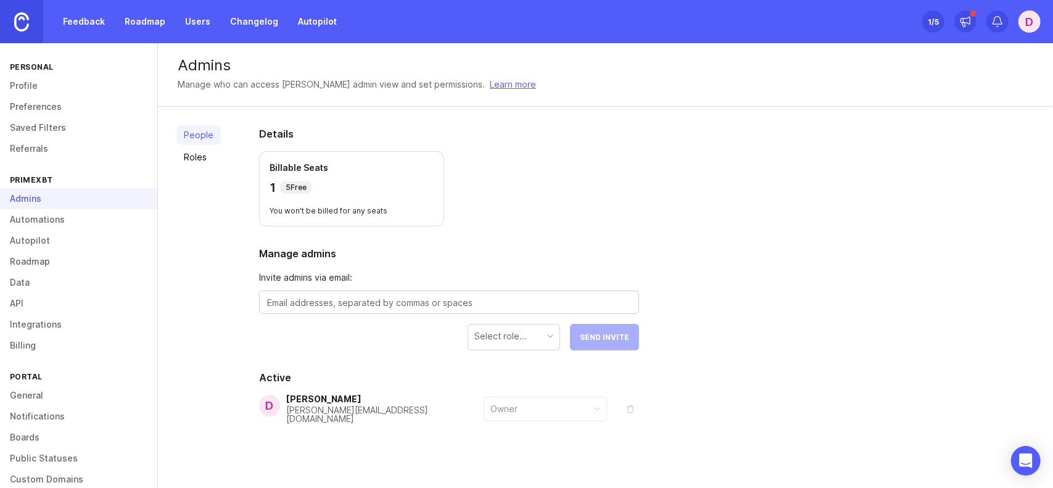
click at [497, 338] on div "Select role..." at bounding box center [500, 336] width 52 height 14
click at [499, 302] on textarea at bounding box center [449, 303] width 364 height 14
click at [564, 226] on div "Details Billable Seats 1 5 Free You won't be billed for any seats Manage admins…" at bounding box center [448, 304] width 419 height 395
click at [60, 83] on link "Profile" at bounding box center [78, 85] width 157 height 21
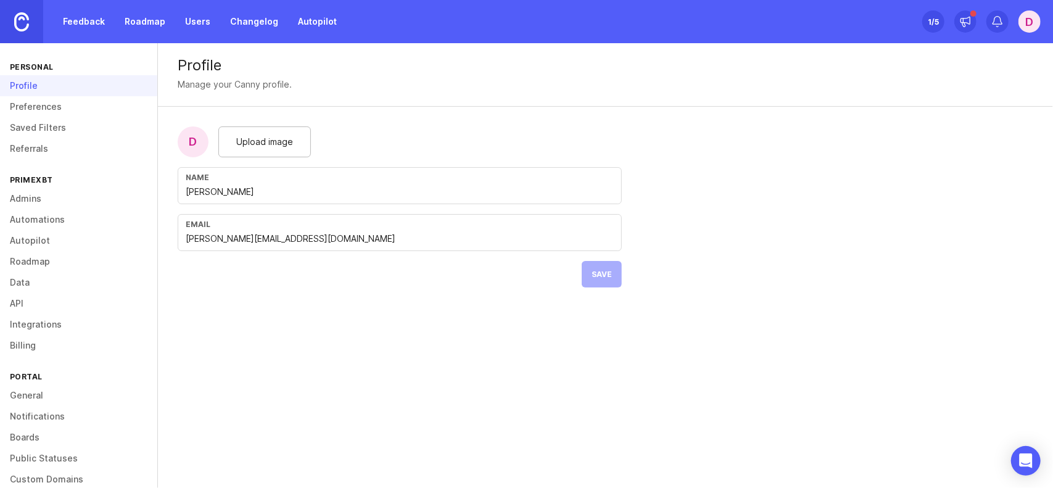
click at [43, 62] on div "Personal" at bounding box center [78, 67] width 157 height 17
click at [81, 20] on link "Feedback" at bounding box center [83, 21] width 57 height 22
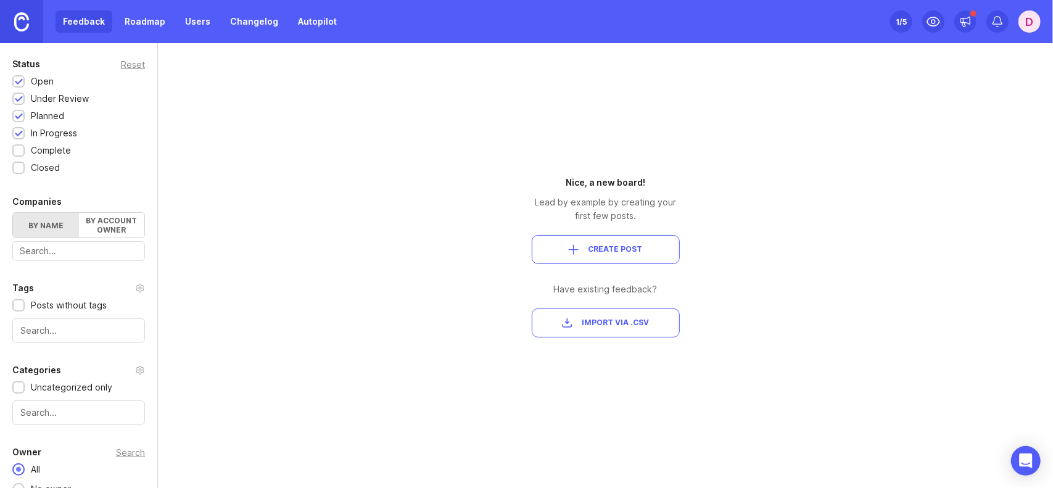
scroll to position [247, 0]
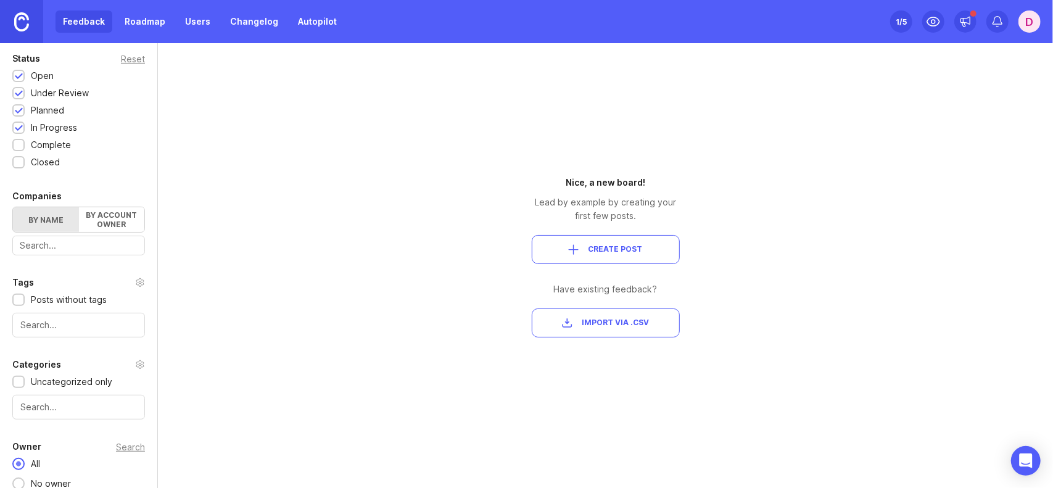
click at [134, 285] on div "Tags Posts without tags" at bounding box center [78, 306] width 157 height 62
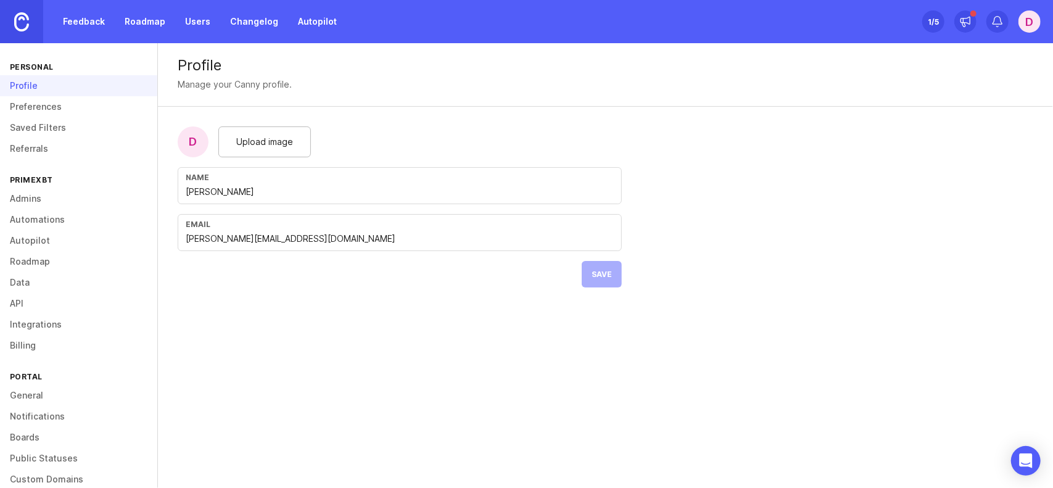
click at [52, 107] on link "Preferences" at bounding box center [78, 106] width 157 height 21
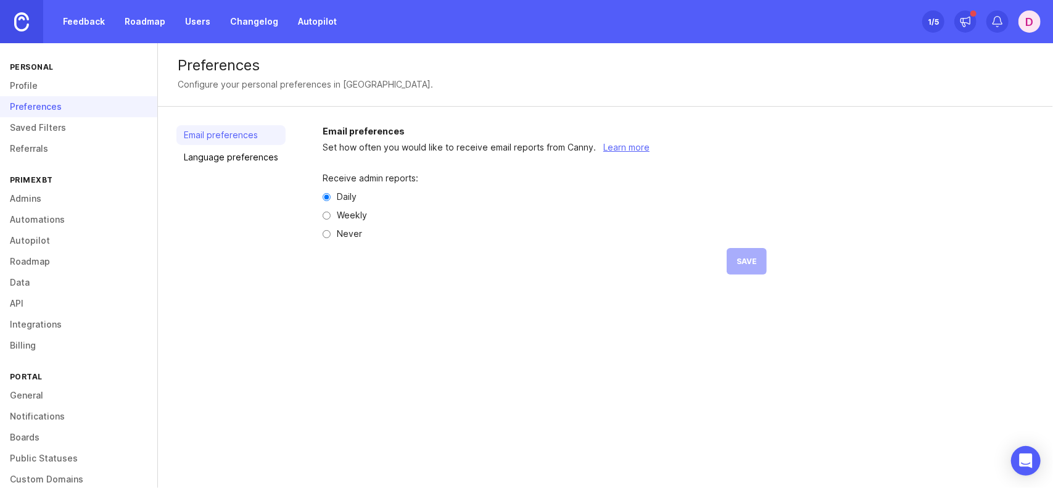
click at [47, 129] on link "Saved Filters" at bounding box center [78, 127] width 157 height 21
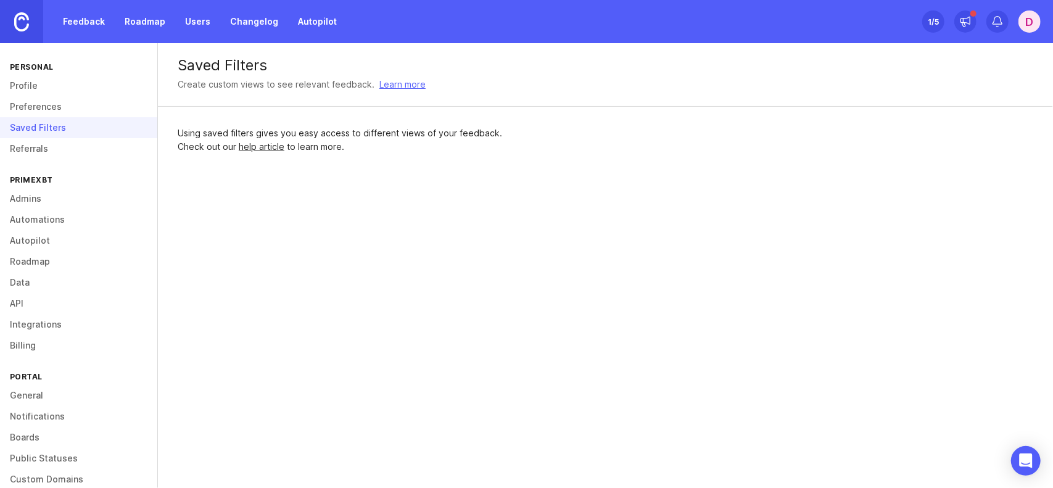
click at [46, 145] on link "Referrals" at bounding box center [78, 148] width 157 height 21
click at [44, 155] on div "Referrals" at bounding box center [78, 148] width 157 height 21
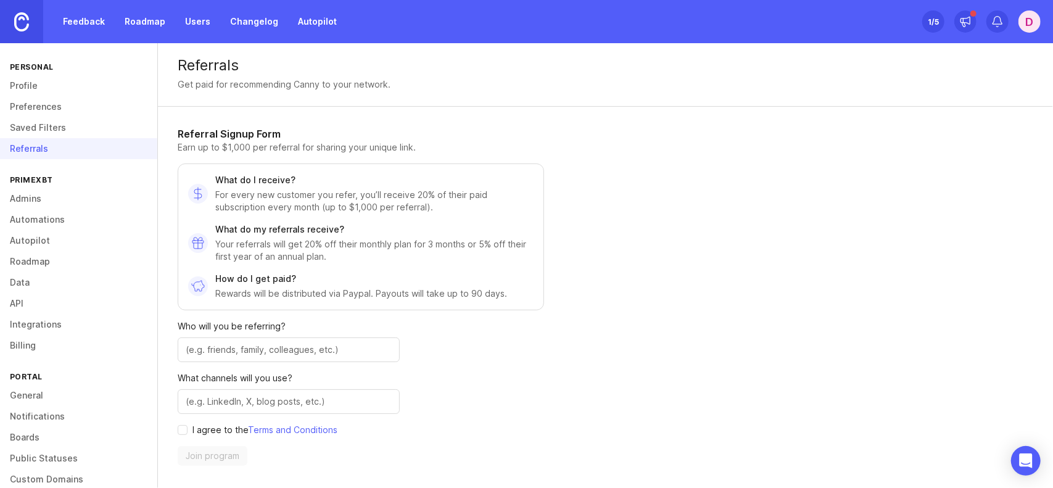
click at [33, 284] on link "Data" at bounding box center [78, 282] width 157 height 21
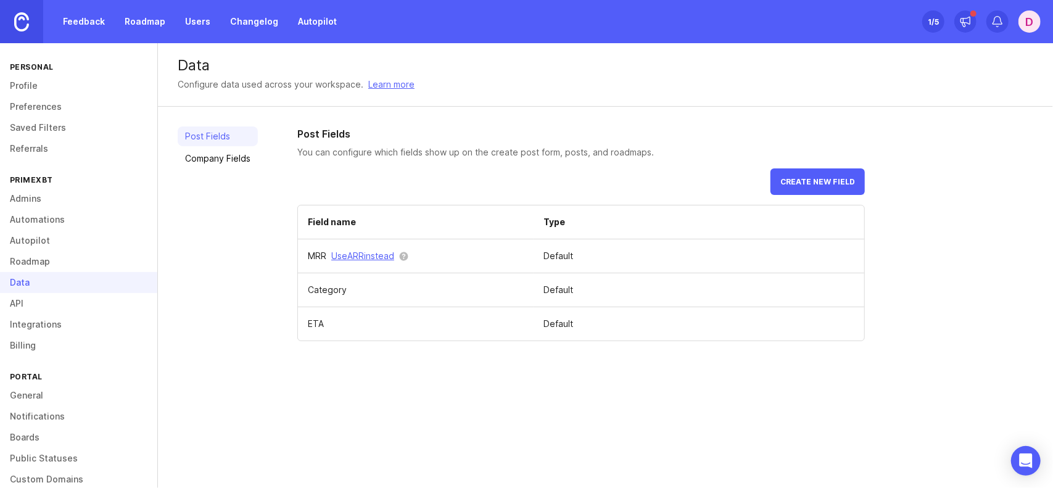
click at [33, 263] on link "Roadmap" at bounding box center [78, 261] width 157 height 21
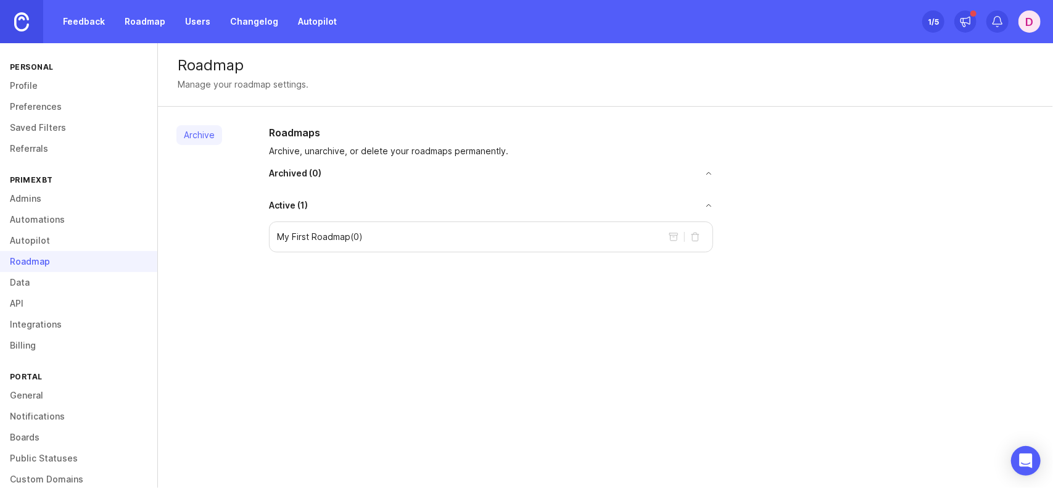
click at [37, 248] on link "Autopilot" at bounding box center [78, 240] width 157 height 21
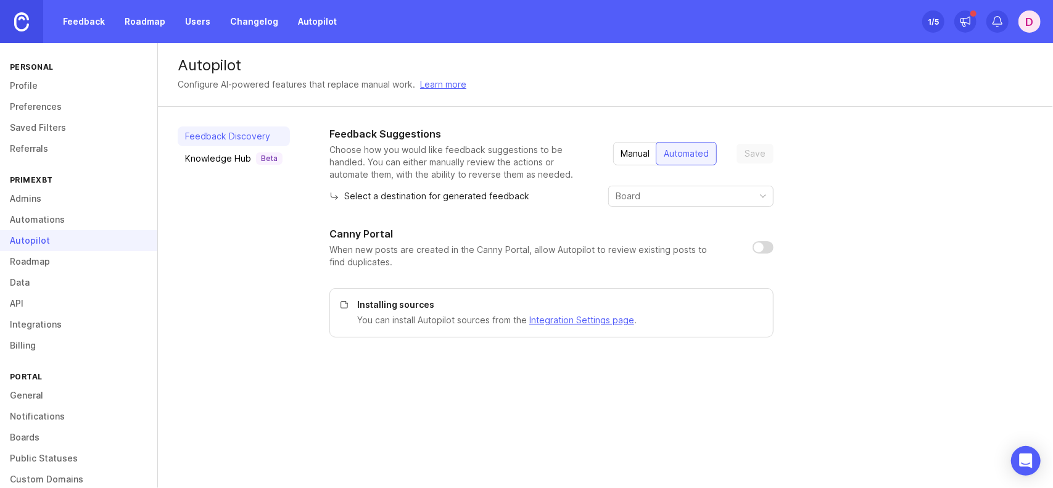
click at [43, 227] on link "Automations" at bounding box center [78, 219] width 157 height 21
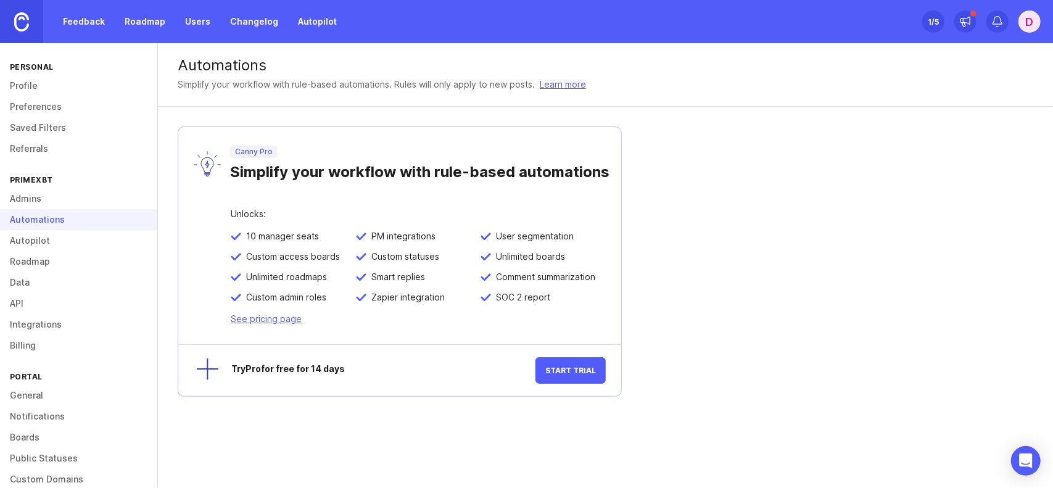
click at [48, 218] on div "Automations" at bounding box center [78, 219] width 157 height 21
click at [53, 203] on link "Admins" at bounding box center [78, 198] width 157 height 21
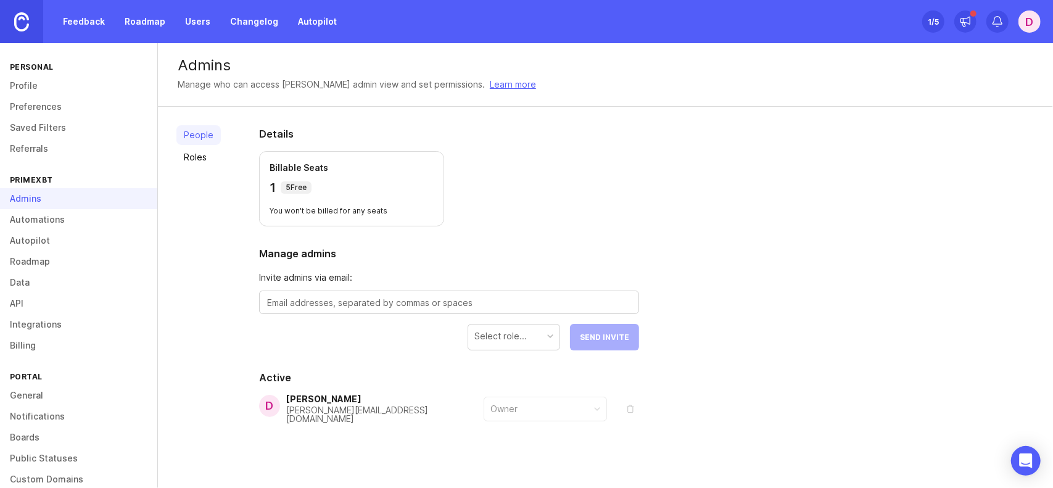
click at [48, 230] on link "Autopilot" at bounding box center [78, 240] width 157 height 21
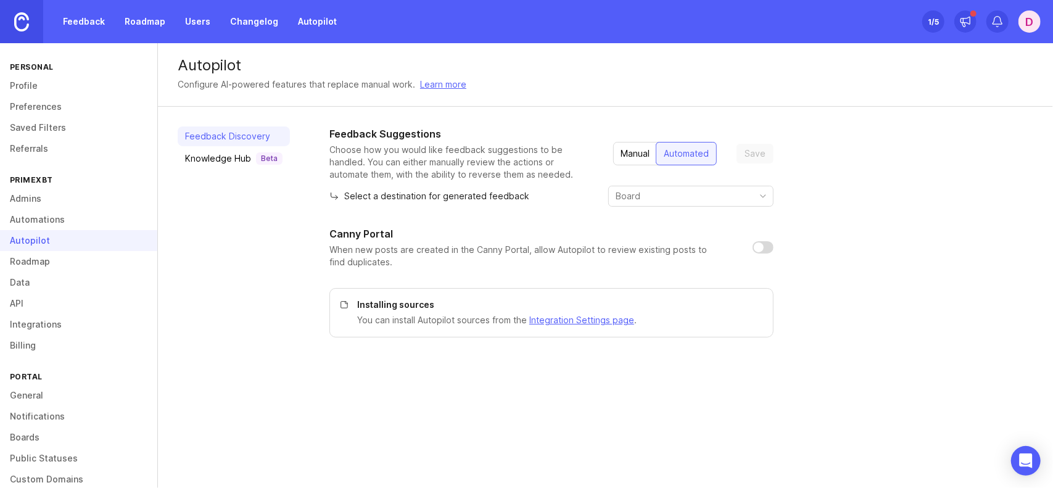
click at [42, 331] on link "Integrations" at bounding box center [78, 324] width 157 height 21
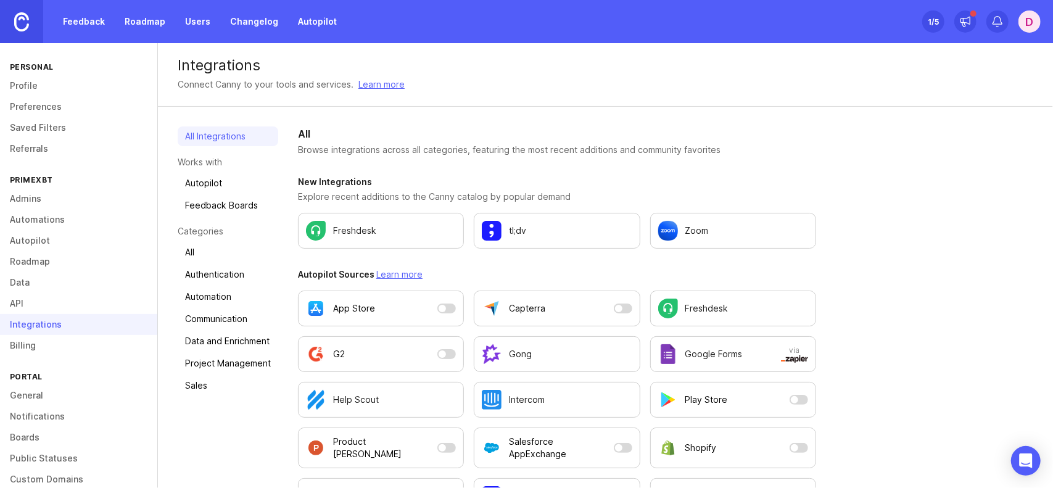
click at [35, 349] on link "Billing" at bounding box center [78, 345] width 157 height 21
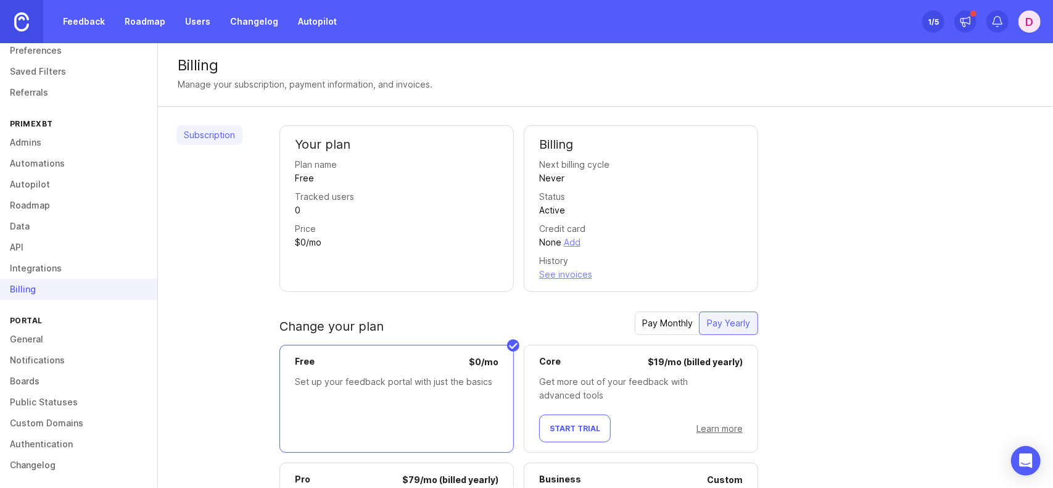
scroll to position [59, 0]
click at [42, 337] on link "General" at bounding box center [78, 336] width 157 height 21
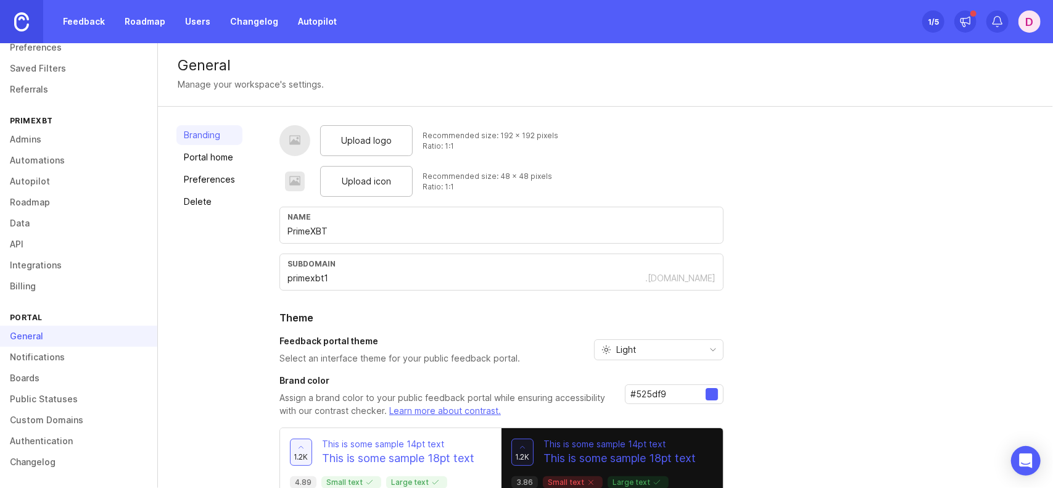
click at [60, 413] on link "Custom Domains" at bounding box center [78, 419] width 157 height 21
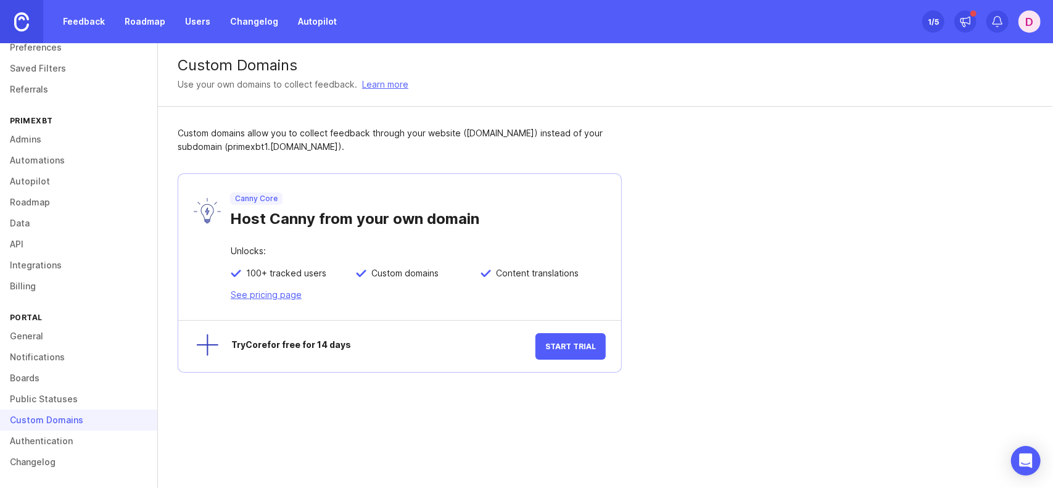
click at [59, 401] on link "Public Statuses" at bounding box center [78, 398] width 157 height 21
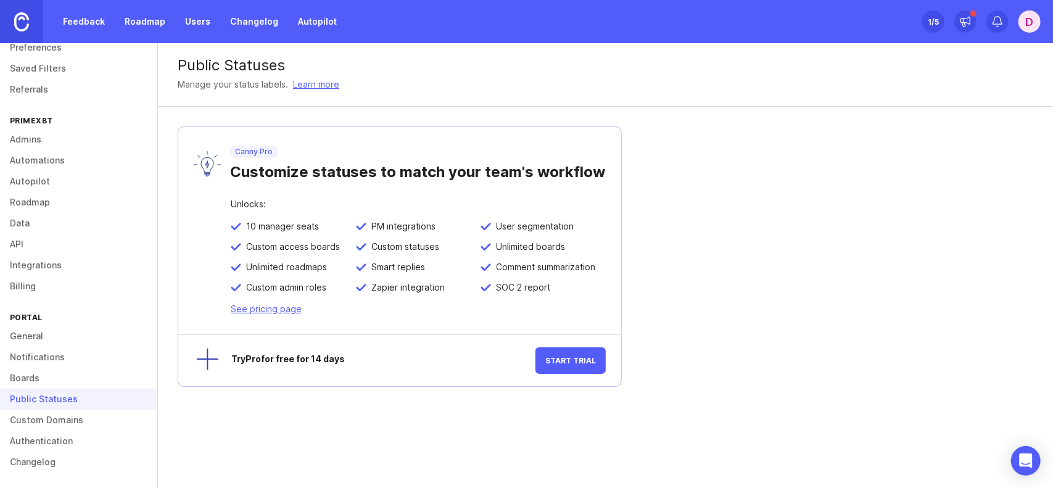
click at [55, 379] on link "Boards" at bounding box center [78, 378] width 157 height 21
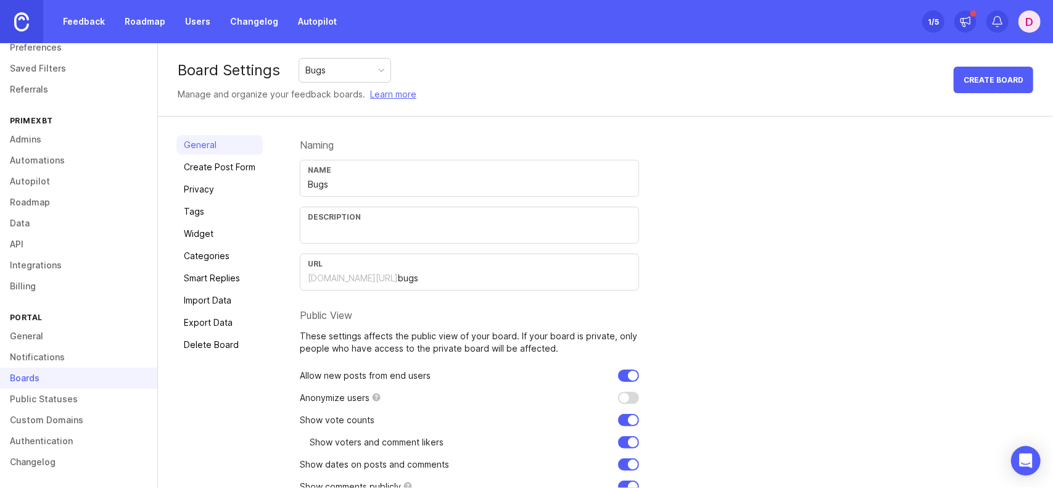
click at [73, 11] on link "Feedback" at bounding box center [83, 21] width 57 height 22
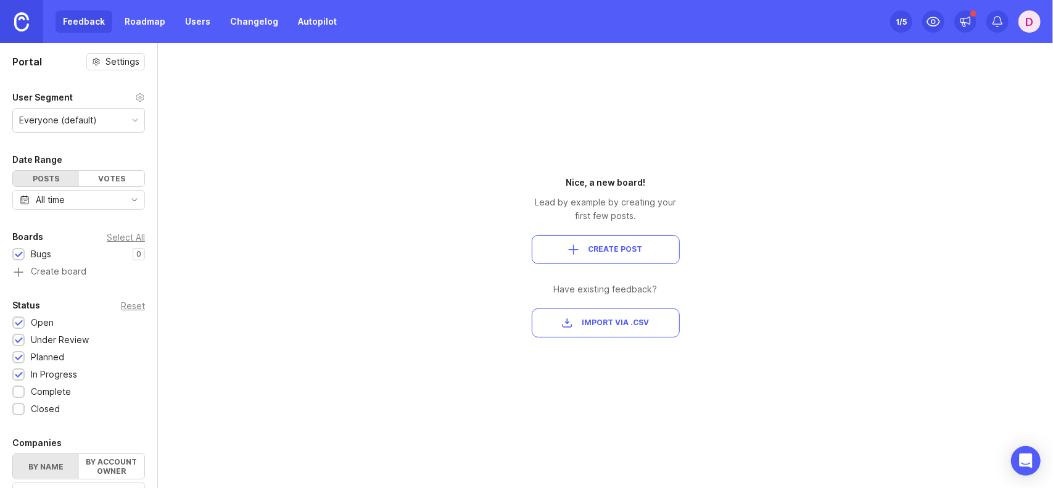
click at [664, 280] on div "Nice, a new board! Lead by example by creating your first few posts. Create Pos…" at bounding box center [606, 257] width 148 height 162
click at [651, 245] on span "Create Post" at bounding box center [605, 249] width 127 height 10
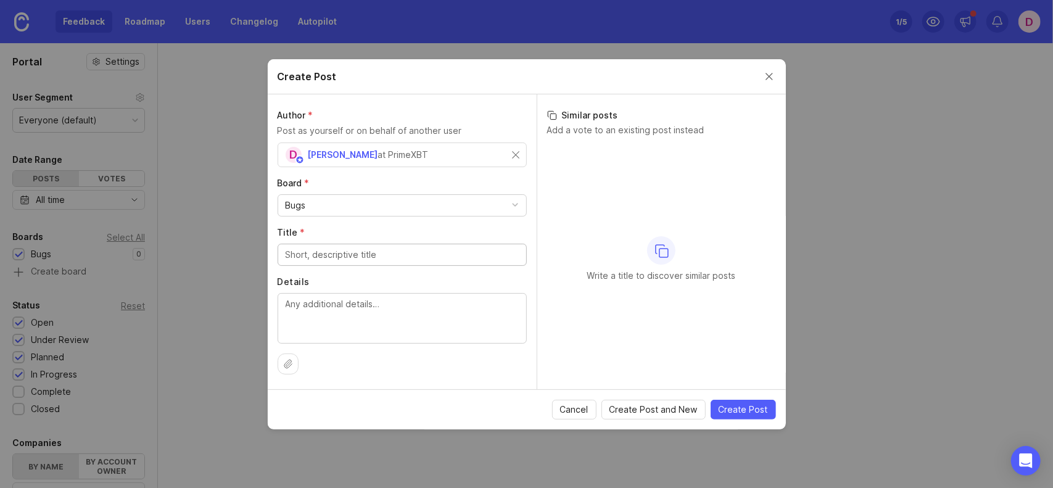
click at [416, 158] on div "at PrimeXBT" at bounding box center [403, 155] width 51 height 14
click at [339, 154] on span "[PERSON_NAME]" at bounding box center [343, 154] width 70 height 10
click at [312, 207] on div "Bugs" at bounding box center [402, 205] width 248 height 21
click at [312, 205] on div "Bugs" at bounding box center [402, 205] width 248 height 21
click at [324, 258] on input "Title *" at bounding box center [402, 255] width 233 height 14
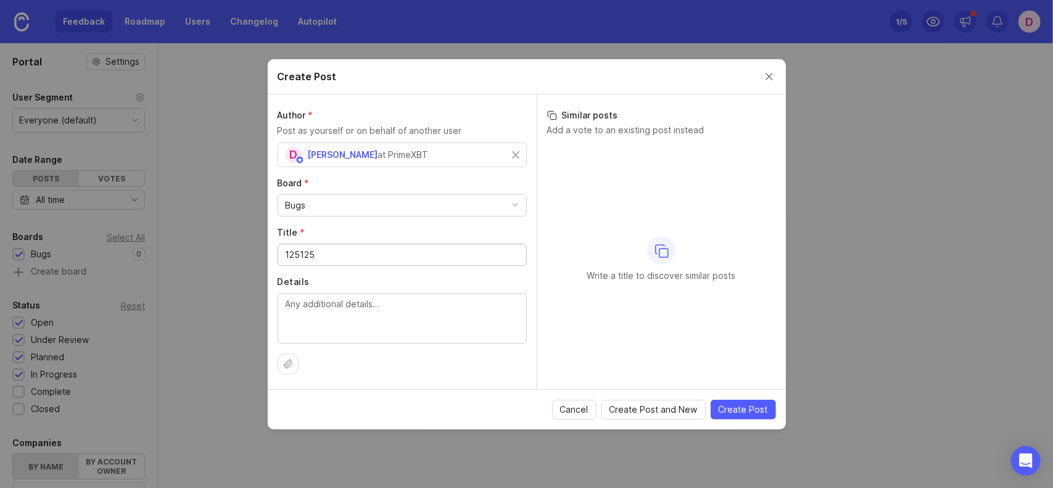
type input "125125"
click at [351, 314] on textarea "Details" at bounding box center [402, 317] width 233 height 41
type textarea "152512"
click at [757, 405] on span "Create Post" at bounding box center [742, 409] width 49 height 12
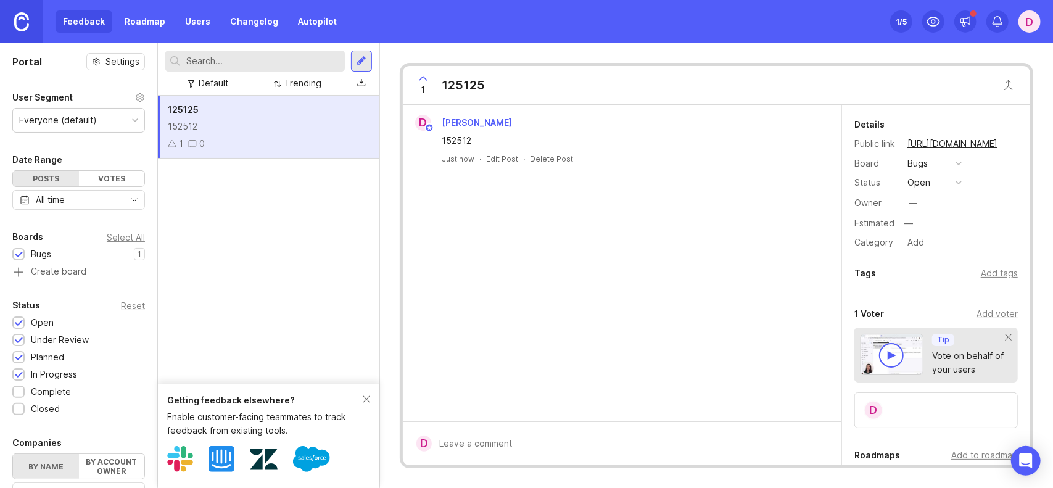
click at [997, 273] on div "Add tags" at bounding box center [998, 273] width 37 height 14
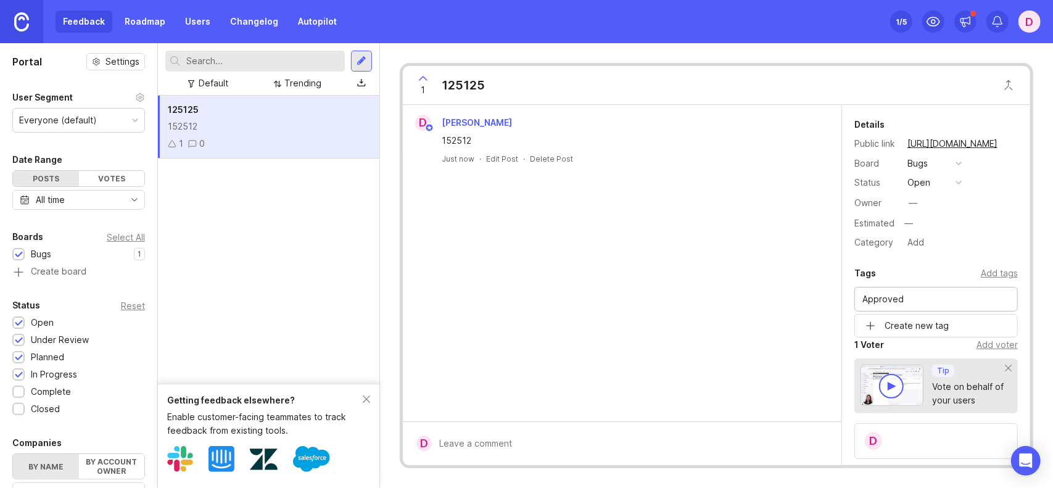
type input "Approved"
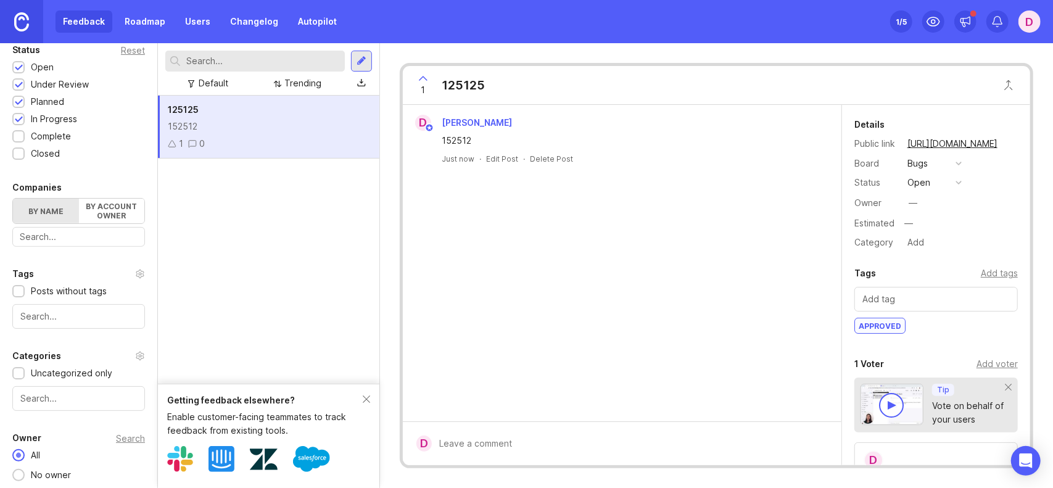
scroll to position [276, 0]
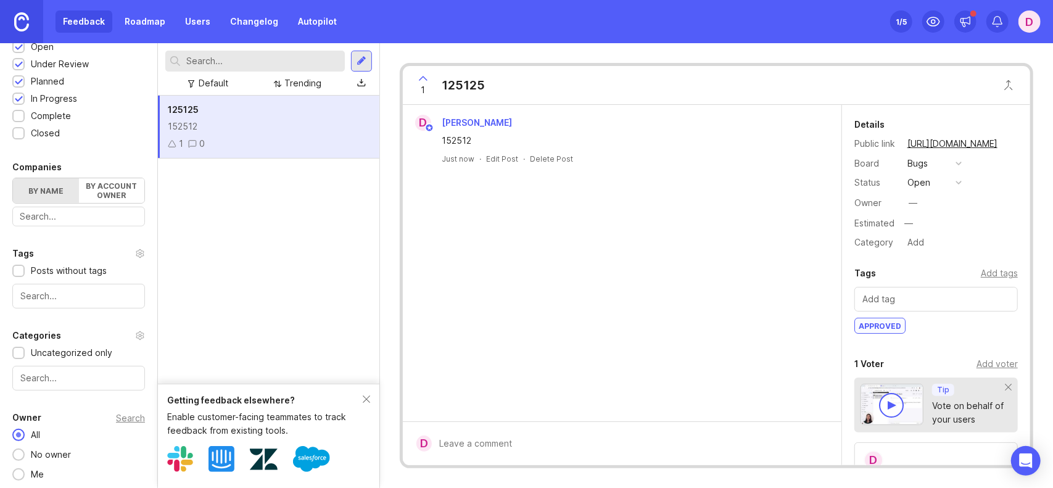
click at [898, 305] on div at bounding box center [935, 299] width 163 height 25
type input "Rejected"
click at [980, 345] on div "Details Public link [URL][DOMAIN_NAME] Board Bugs Status open Owner — Estimated…" at bounding box center [936, 367] width 188 height 525
click at [1005, 342] on div "Details Public link [URL][DOMAIN_NAME] Board Bugs Status open Owner — Estimated…" at bounding box center [936, 367] width 188 height 525
click at [956, 186] on button "open" at bounding box center [934, 183] width 62 height 16
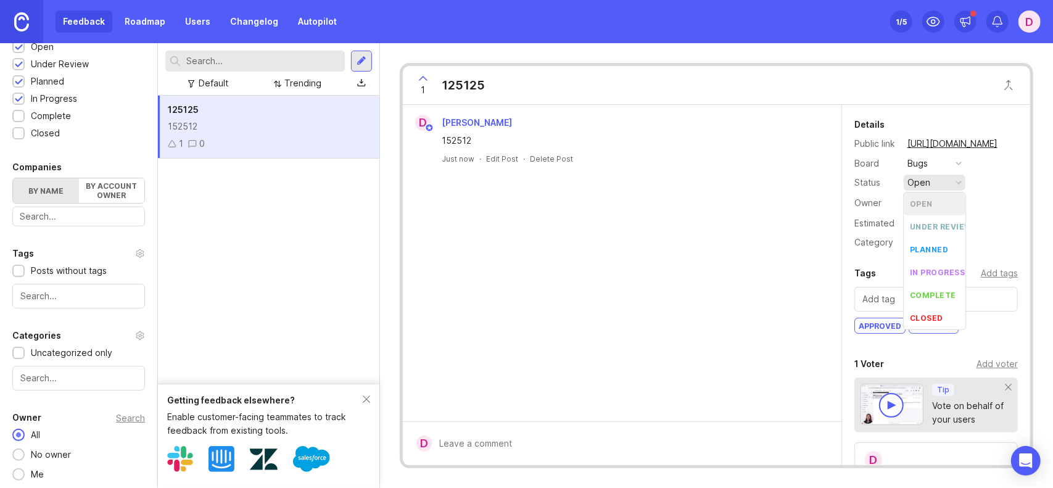
click at [953, 179] on button "open" at bounding box center [934, 183] width 62 height 16
click at [952, 161] on div "Bugs" at bounding box center [934, 163] width 62 height 16
click at [945, 180] on button "open" at bounding box center [934, 183] width 62 height 16
click at [995, 228] on div "—" at bounding box center [958, 223] width 117 height 16
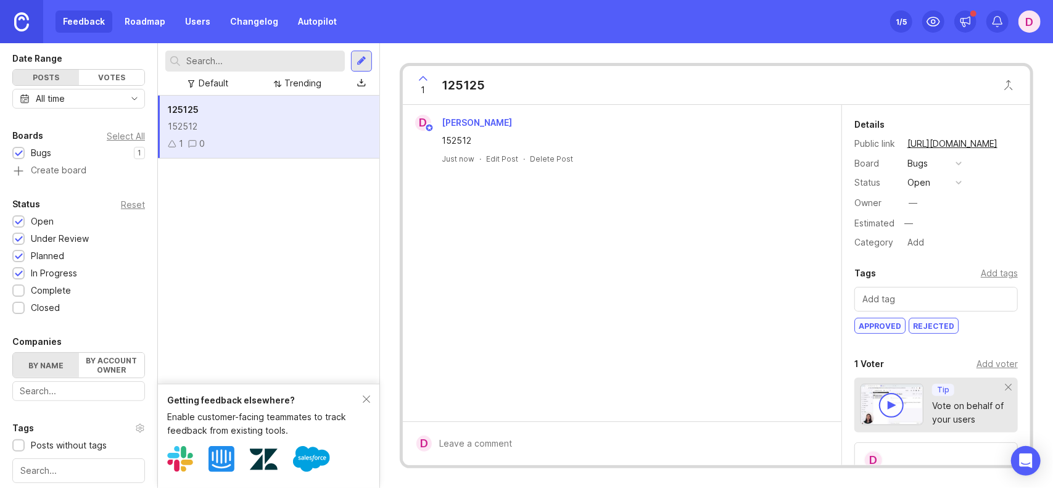
scroll to position [91, 0]
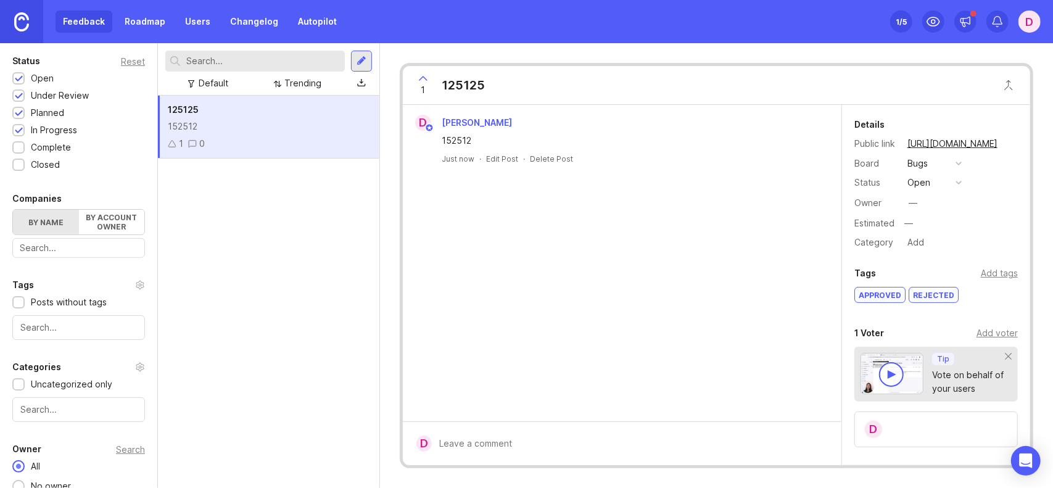
scroll to position [293, 0]
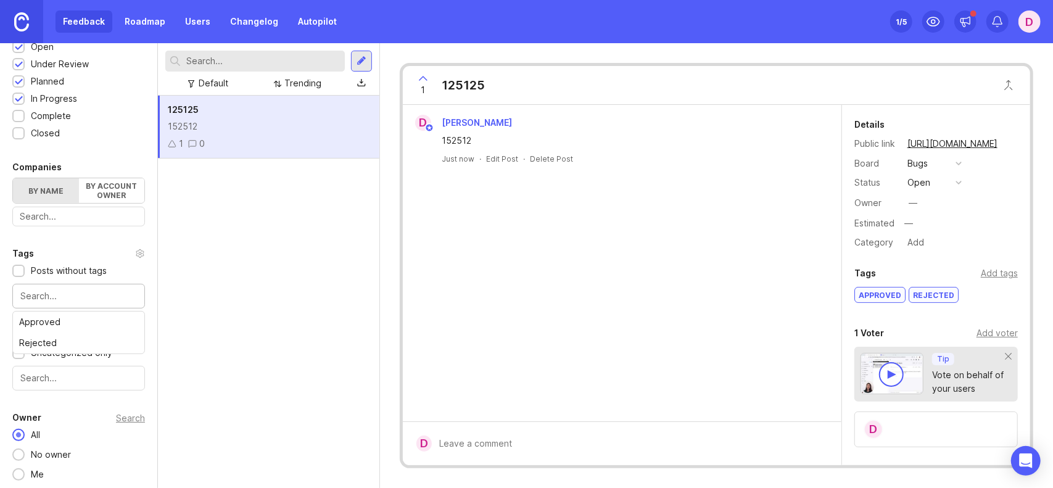
click at [73, 298] on input "text" at bounding box center [78, 296] width 117 height 14
click at [72, 275] on div "Tags Posts without tags Approved Rejected" at bounding box center [78, 277] width 157 height 62
click at [82, 246] on div "Tags" at bounding box center [78, 253] width 133 height 15
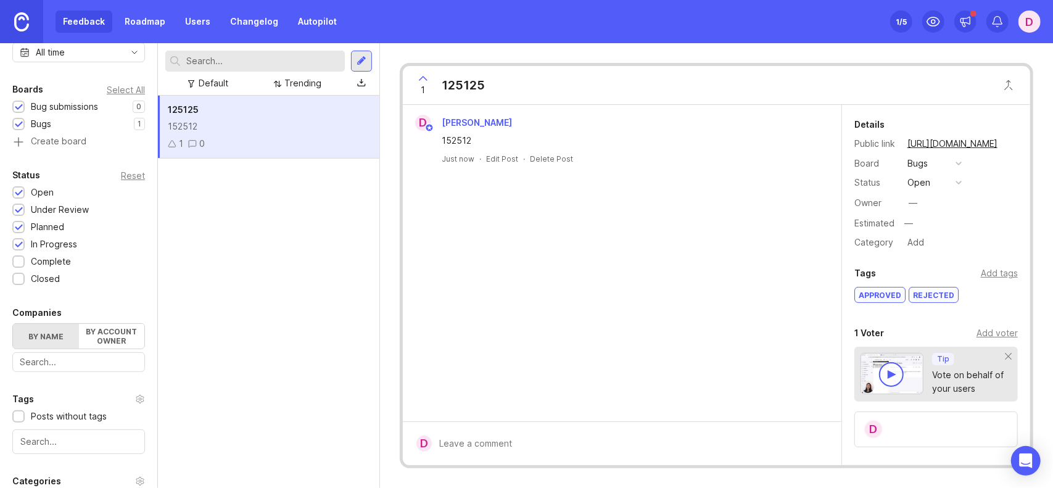
scroll to position [0, 0]
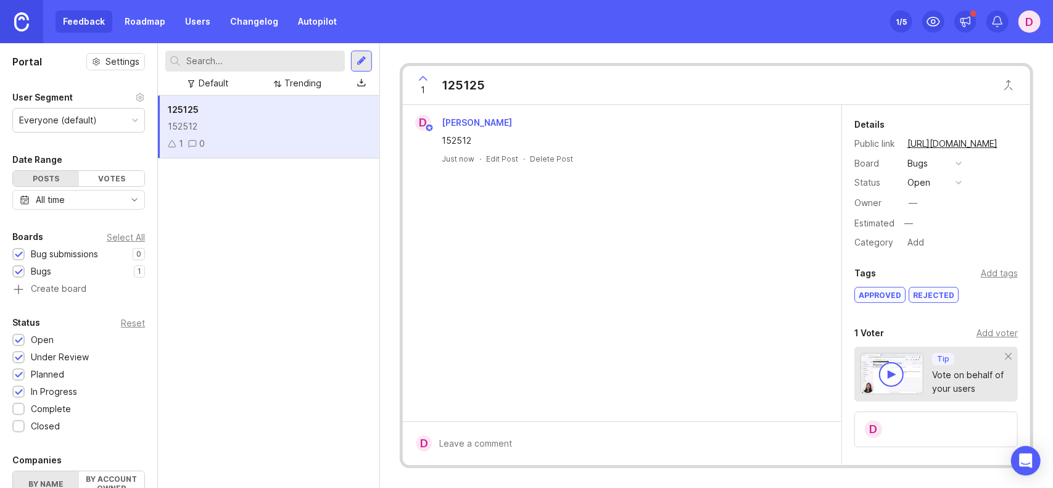
click at [927, 295] on div "Rejected" at bounding box center [933, 294] width 49 height 15
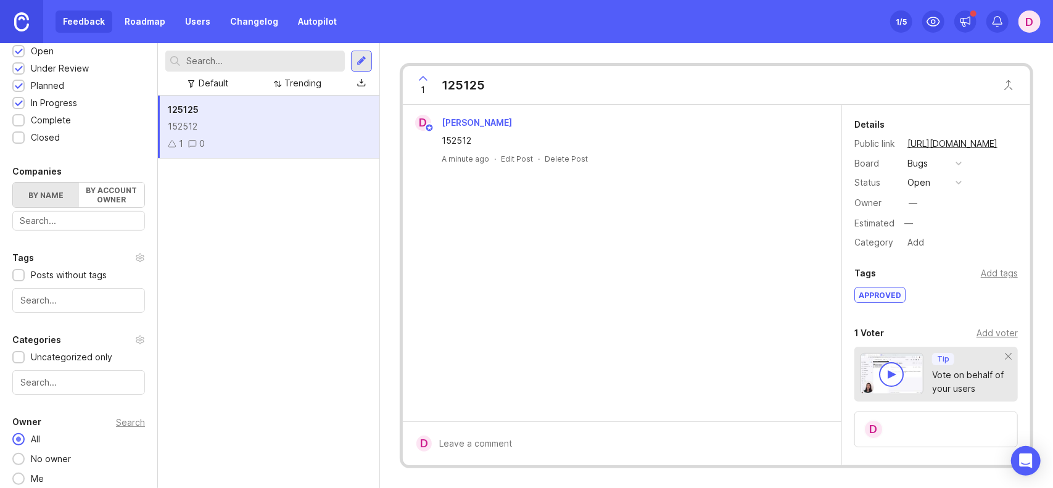
scroll to position [293, 0]
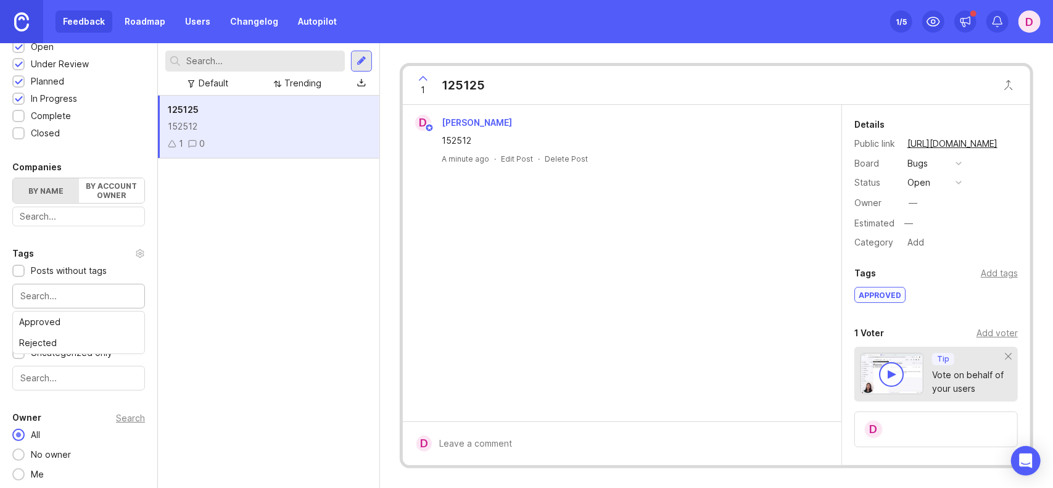
click at [67, 289] on input "text" at bounding box center [78, 296] width 117 height 14
click at [100, 255] on div "Tags" at bounding box center [78, 253] width 133 height 15
click at [75, 371] on input "text" at bounding box center [78, 378] width 117 height 14
click at [88, 321] on div "Portal Settings User Segment Everyone (default) Date Range Posts Votes All time…" at bounding box center [78, 120] width 157 height 741
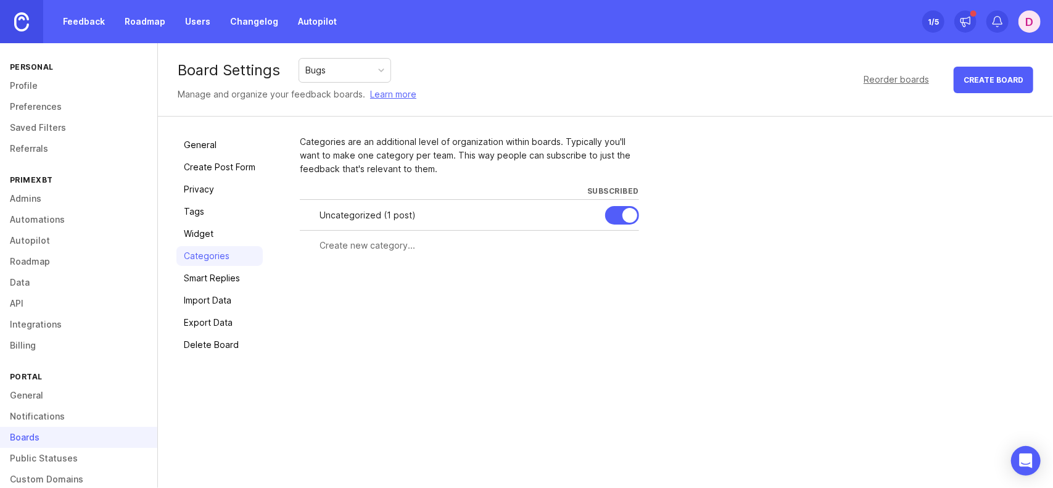
click at [384, 252] on div at bounding box center [469, 245] width 339 height 23
type input "Approved"
click at [615, 266] on span "Create" at bounding box center [614, 267] width 31 height 9
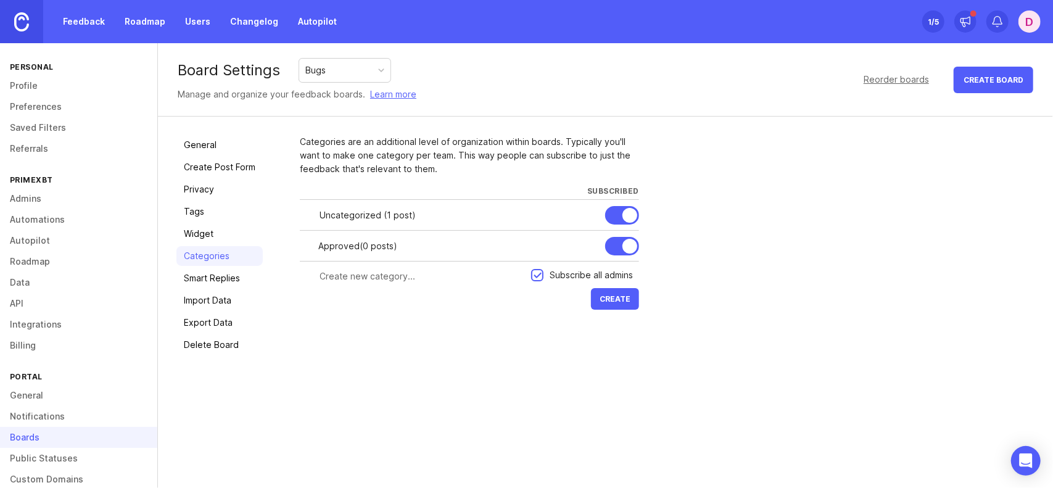
click at [417, 288] on form "Subscribe all admins Create" at bounding box center [469, 287] width 339 height 52
click at [414, 275] on input "text" at bounding box center [421, 276] width 204 height 14
type input "Rejected"
click at [617, 294] on span "Create" at bounding box center [614, 298] width 31 height 9
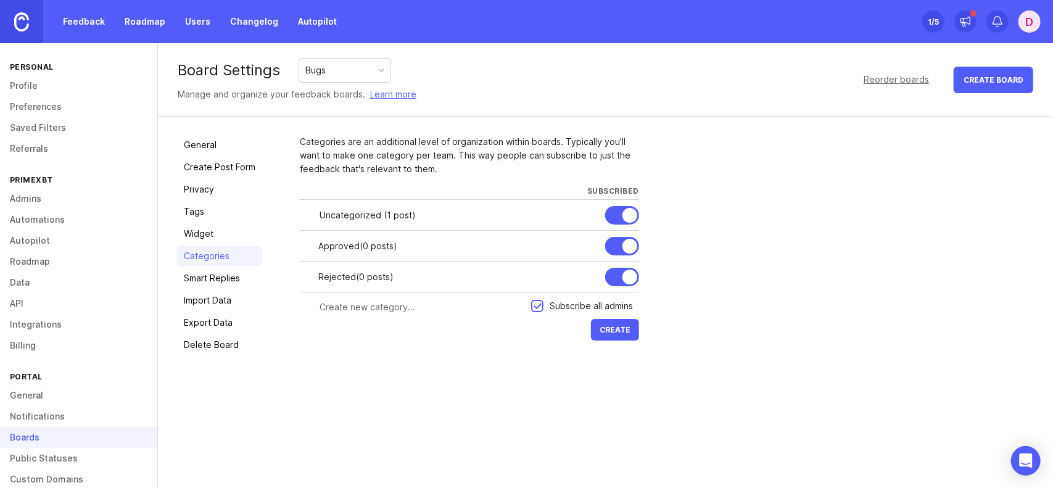
click at [445, 356] on div "General Create Post Form Privacy Tags Widget Categories Smart Replies Import Da…" at bounding box center [605, 245] width 895 height 257
click at [68, 15] on link "Feedback" at bounding box center [83, 21] width 57 height 22
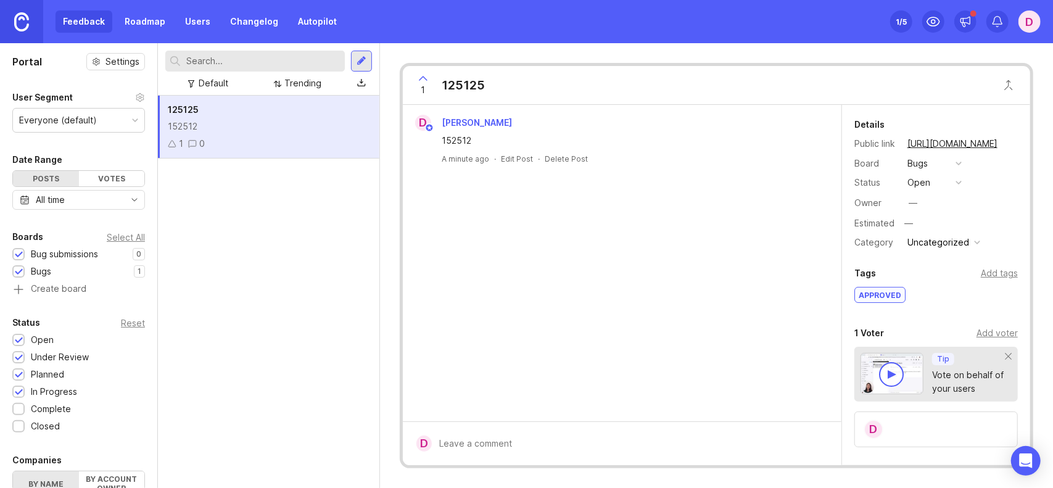
click at [950, 236] on div "Uncategorized" at bounding box center [938, 243] width 62 height 14
click at [977, 212] on div "Details Public link https://primexbt1.canny.io/bugs/p/125125 Board Bugs Status …" at bounding box center [936, 183] width 188 height 133
click at [958, 245] on div "Uncategorized" at bounding box center [938, 243] width 62 height 14
click at [951, 263] on li "Approved" at bounding box center [942, 263] width 78 height 23
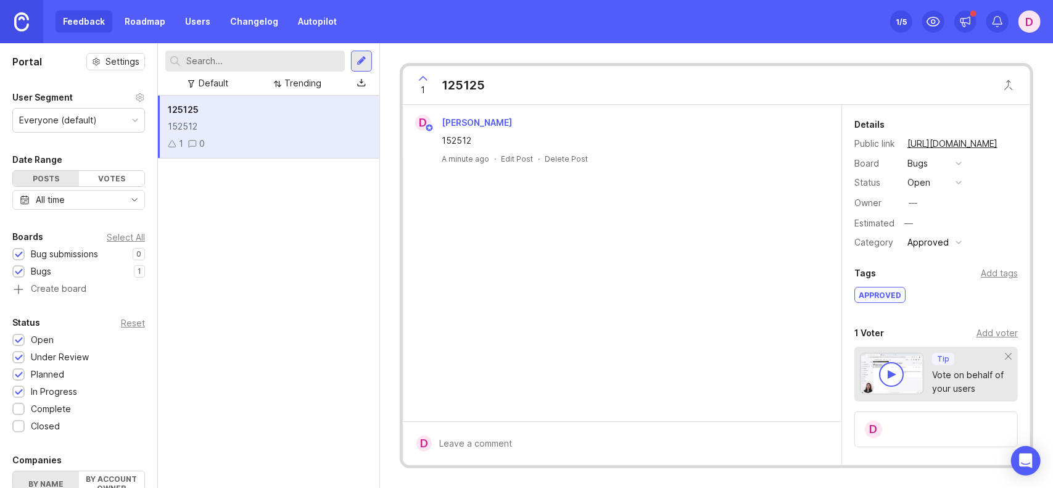
click at [957, 244] on div "button" at bounding box center [958, 242] width 6 height 6
click at [950, 283] on li "Rejected" at bounding box center [934, 286] width 62 height 23
click at [960, 247] on button "Rejected" at bounding box center [934, 242] width 62 height 16
click at [947, 305] on li "Uncategorized" at bounding box center [934, 309] width 62 height 23
click at [943, 180] on button "open" at bounding box center [934, 183] width 62 height 16
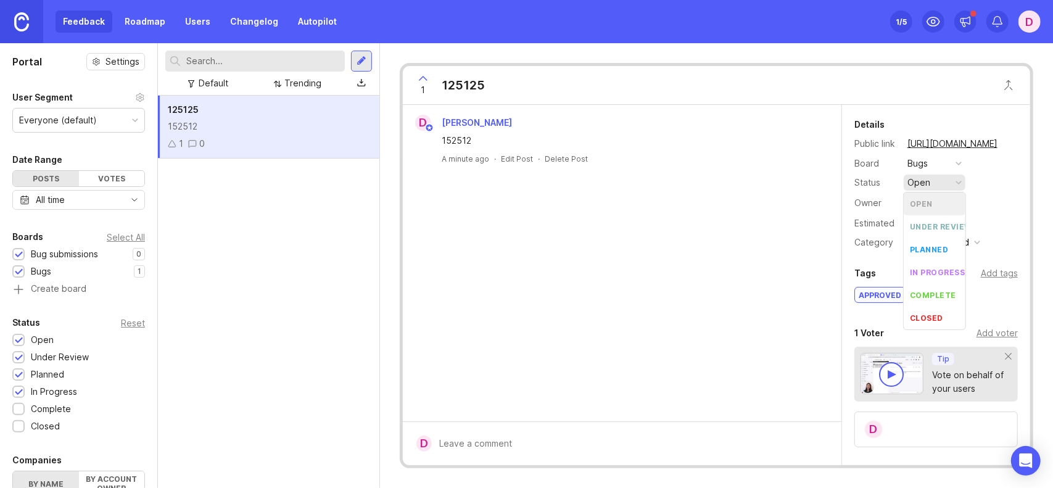
click at [947, 179] on button "open" at bounding box center [934, 183] width 62 height 16
click at [987, 271] on div "Add tags" at bounding box center [998, 273] width 37 height 14
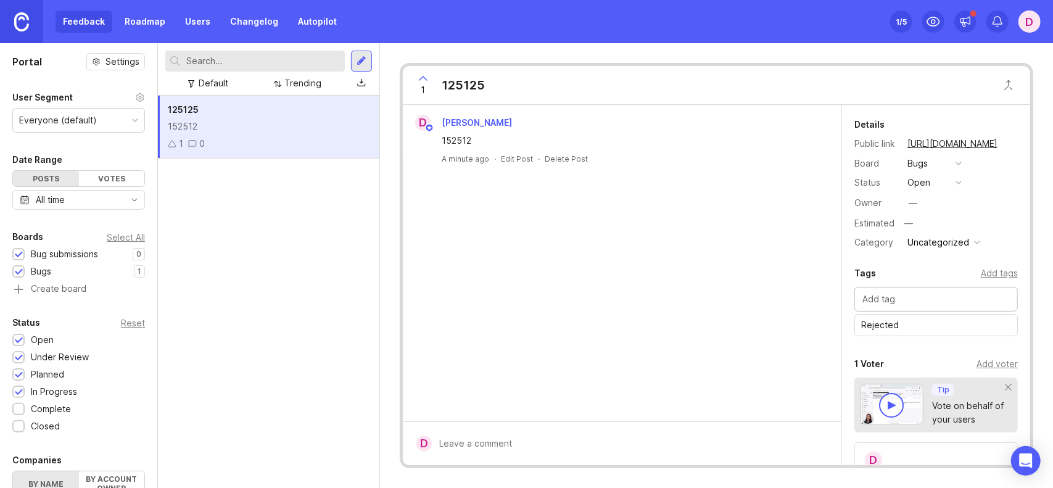
click at [905, 298] on input "text" at bounding box center [935, 299] width 147 height 14
click at [925, 265] on div "Details Public link https://primexbt1.canny.io/bugs/p/125125 Board Bugs Status …" at bounding box center [936, 367] width 188 height 525
click at [881, 326] on div "Approved" at bounding box center [880, 325] width 50 height 15
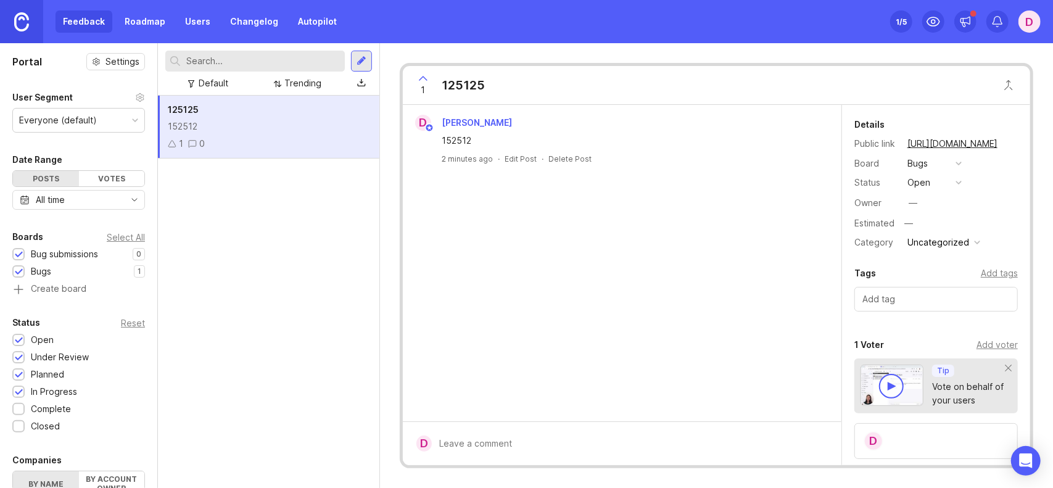
click at [985, 269] on div "Add tags" at bounding box center [998, 273] width 37 height 14
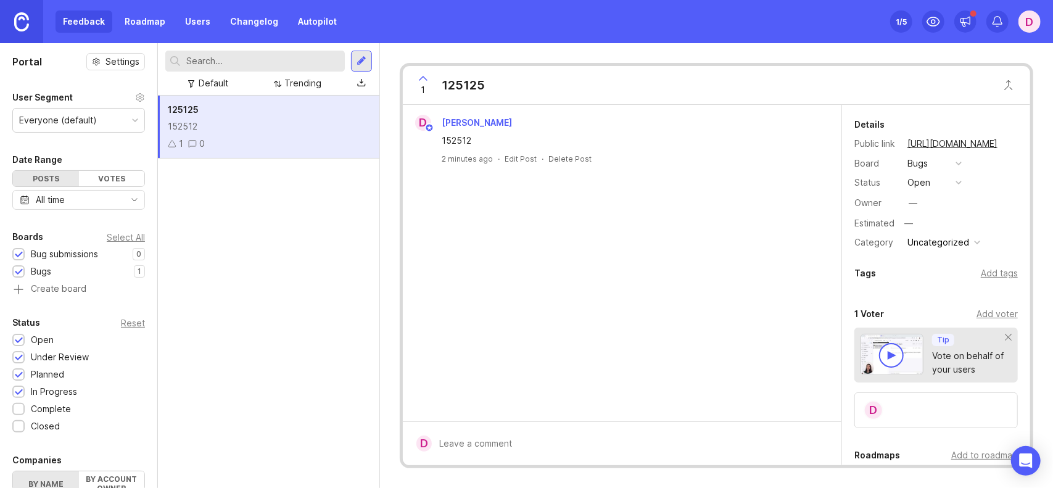
click at [991, 270] on div "Add tags" at bounding box center [998, 273] width 37 height 14
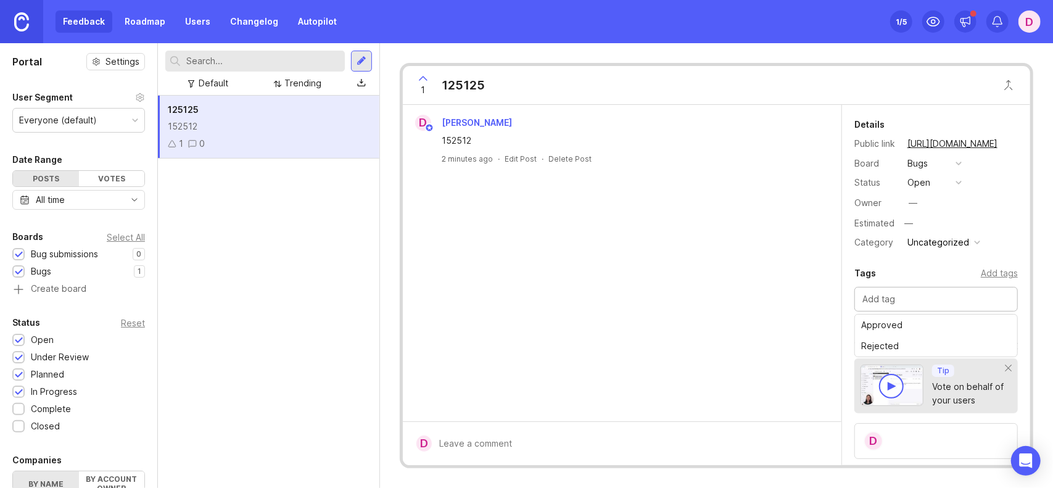
click at [909, 298] on input "text" at bounding box center [935, 299] width 147 height 14
type input "Valid"
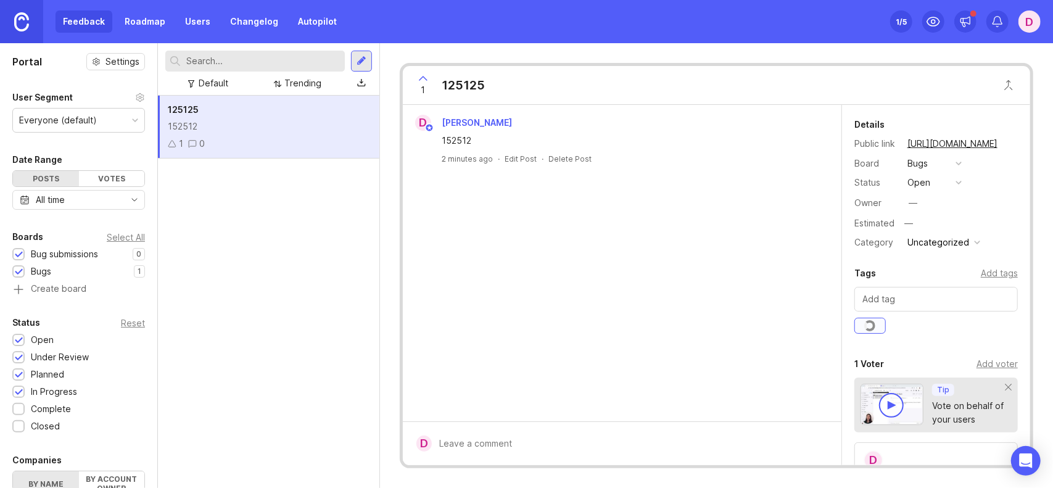
click at [913, 303] on input "text" at bounding box center [935, 299] width 147 height 14
click at [836, 289] on div "D Denis Marinic 152512 2 minutes ago · Edit Post · Delete Post" at bounding box center [622, 263] width 438 height 316
click at [898, 302] on input "text" at bounding box center [935, 299] width 147 height 14
type input "Low-priority"
click at [926, 273] on div "Tags Add tags" at bounding box center [935, 273] width 163 height 15
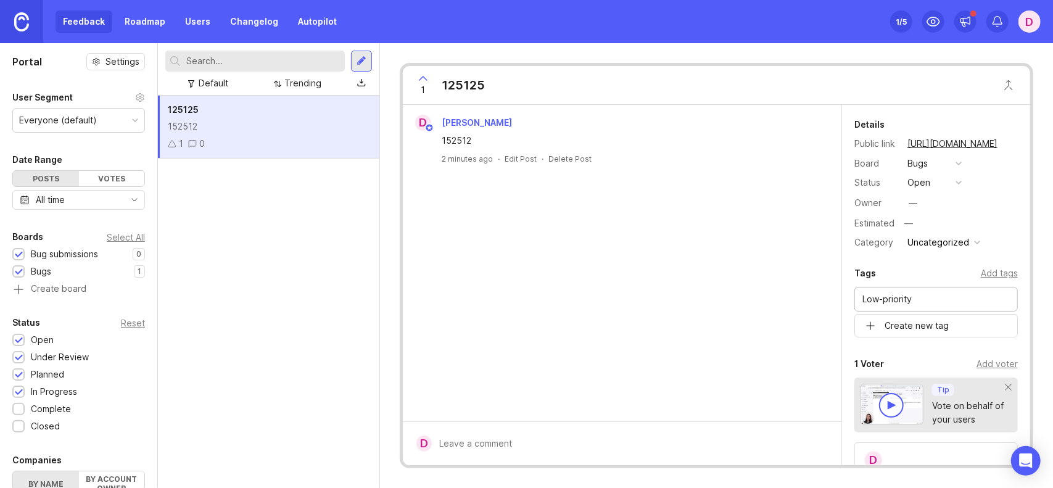
click at [937, 303] on input "Low-priority" at bounding box center [935, 299] width 147 height 14
click at [926, 298] on input "text" at bounding box center [935, 299] width 147 height 14
click at [918, 257] on div "Details Public link https://primexbt1.canny.io/bugs/p/125125 Board Bugs Status …" at bounding box center [936, 367] width 188 height 525
click at [898, 301] on input "text" at bounding box center [935, 299] width 147 height 14
click at [894, 268] on div "Tags Add tags" at bounding box center [935, 273] width 163 height 15
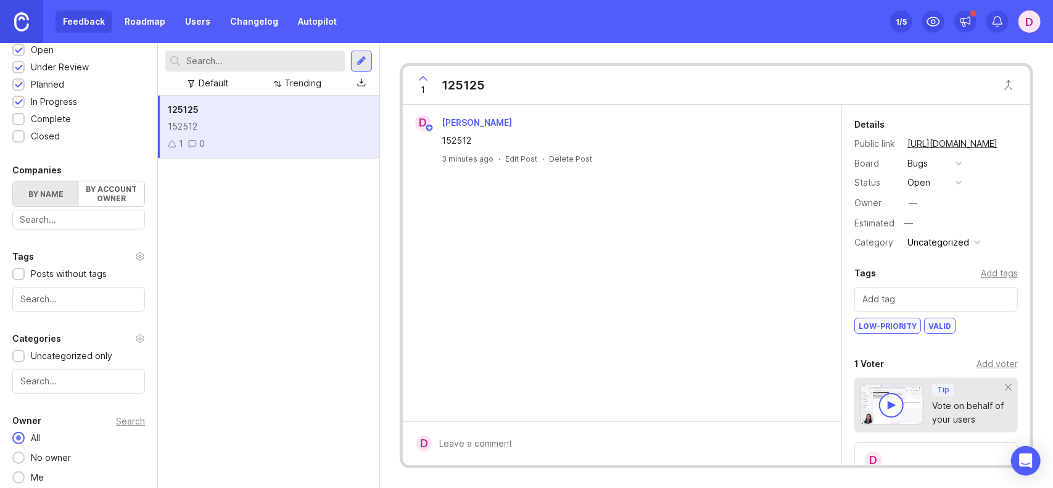
scroll to position [293, 0]
click at [70, 377] on input "text" at bounding box center [78, 378] width 117 height 14
drag, startPoint x: 89, startPoint y: 316, endPoint x: 74, endPoint y: 317, distance: 15.4
click at [74, 317] on div "Portal Settings User Segment Everyone (default) Date Range Posts Votes All time…" at bounding box center [78, 120] width 157 height 741
click at [921, 298] on input "text" at bounding box center [935, 299] width 147 height 14
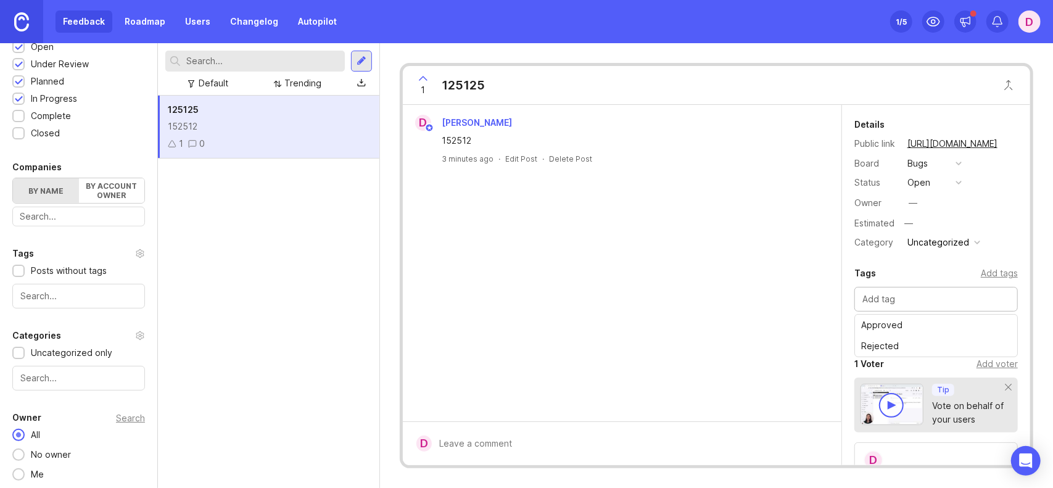
click at [906, 268] on div "Tags Add tags" at bounding box center [935, 273] width 163 height 15
click at [909, 294] on input "text" at bounding box center [935, 299] width 147 height 14
type input "Difficult to fix"
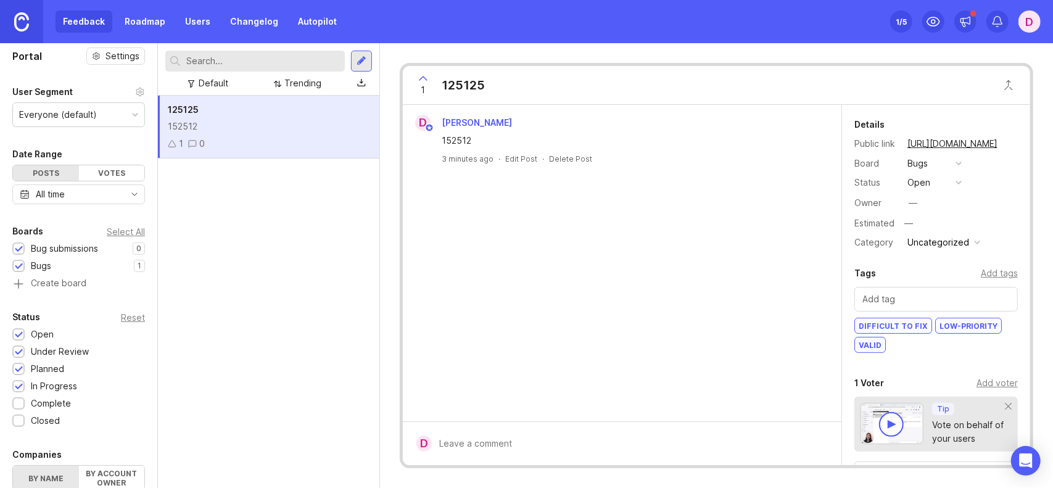
scroll to position [0, 0]
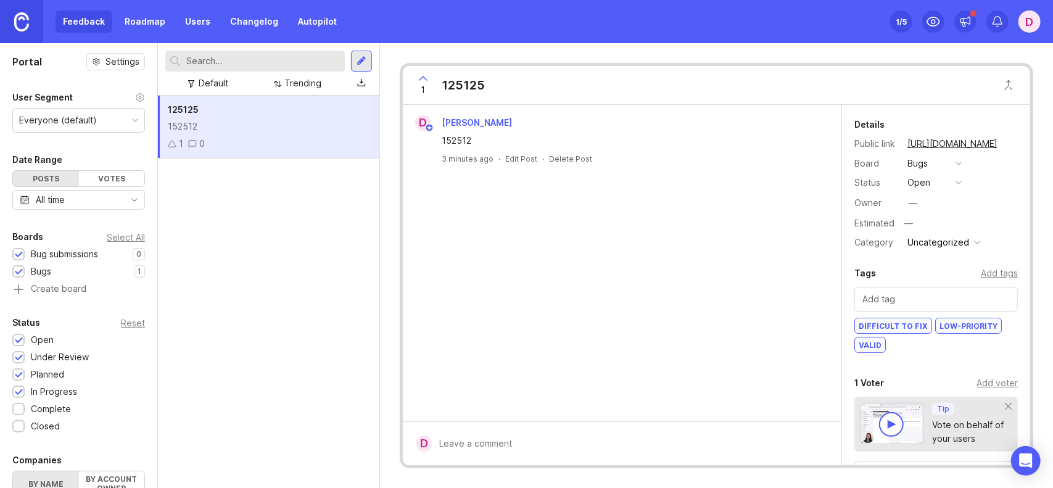
click at [925, 203] on div "Owner —" at bounding box center [935, 203] width 163 height 18
click at [905, 199] on div "—" at bounding box center [913, 203] width 16 height 16
click at [976, 200] on div "Owner —" at bounding box center [935, 203] width 163 height 18
click at [911, 199] on div "—" at bounding box center [912, 203] width 9 height 14
click at [953, 197] on div "Owner —" at bounding box center [935, 203] width 163 height 18
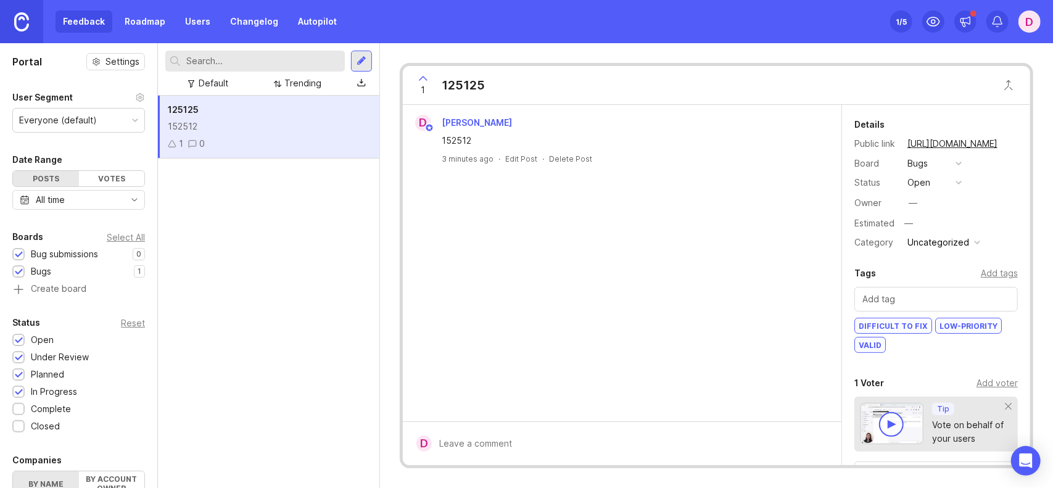
click at [340, 149] on div "1 0" at bounding box center [269, 144] width 202 height 14
drag, startPoint x: 335, startPoint y: 147, endPoint x: 251, endPoint y: 231, distance: 119.0
click at [251, 231] on div "125125 152512 1 0" at bounding box center [268, 292] width 221 height 392
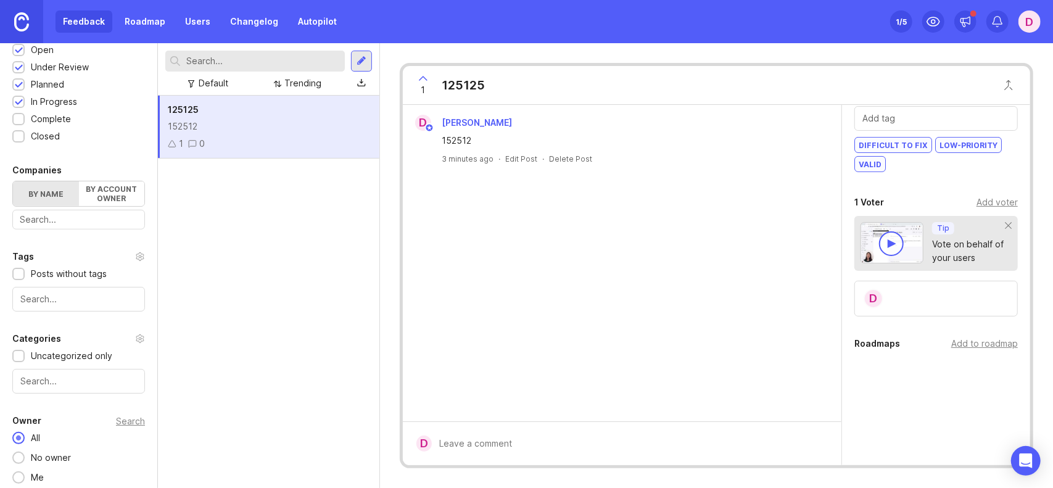
scroll to position [293, 0]
